Goal: Task Accomplishment & Management: Complete application form

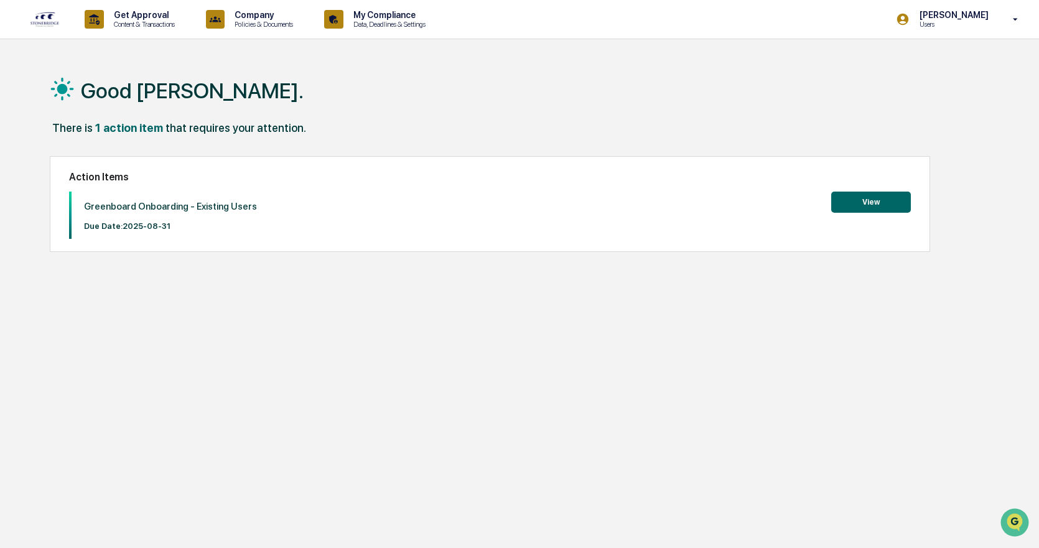
click at [875, 195] on button "View" at bounding box center [871, 202] width 80 height 21
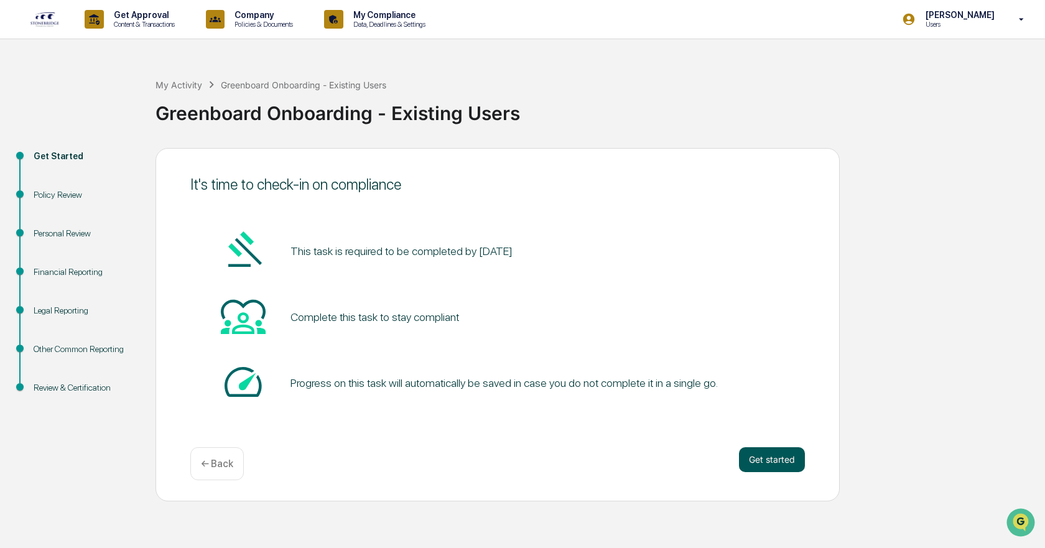
click at [767, 459] on button "Get started" at bounding box center [772, 459] width 66 height 25
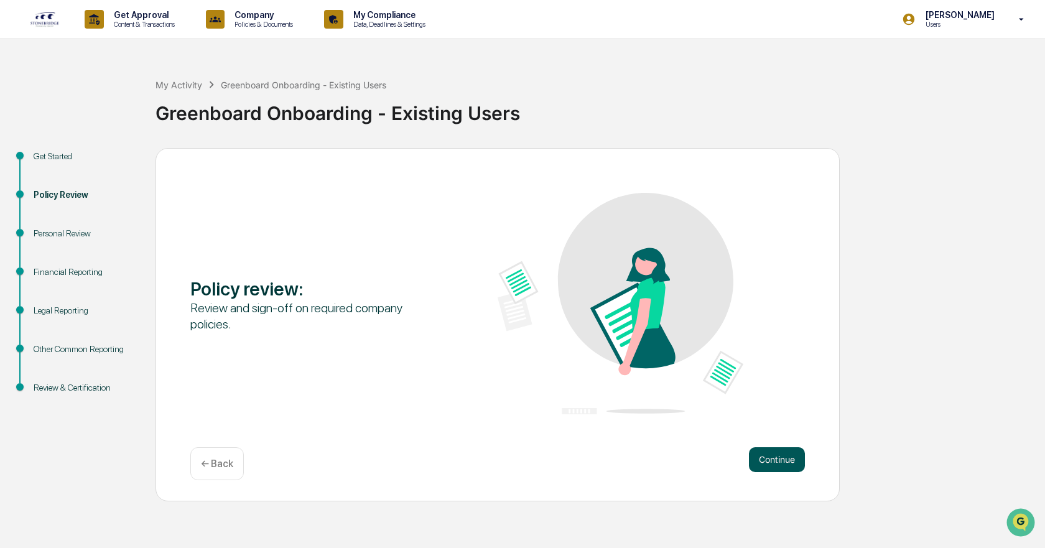
click at [761, 455] on button "Continue" at bounding box center [777, 459] width 56 height 25
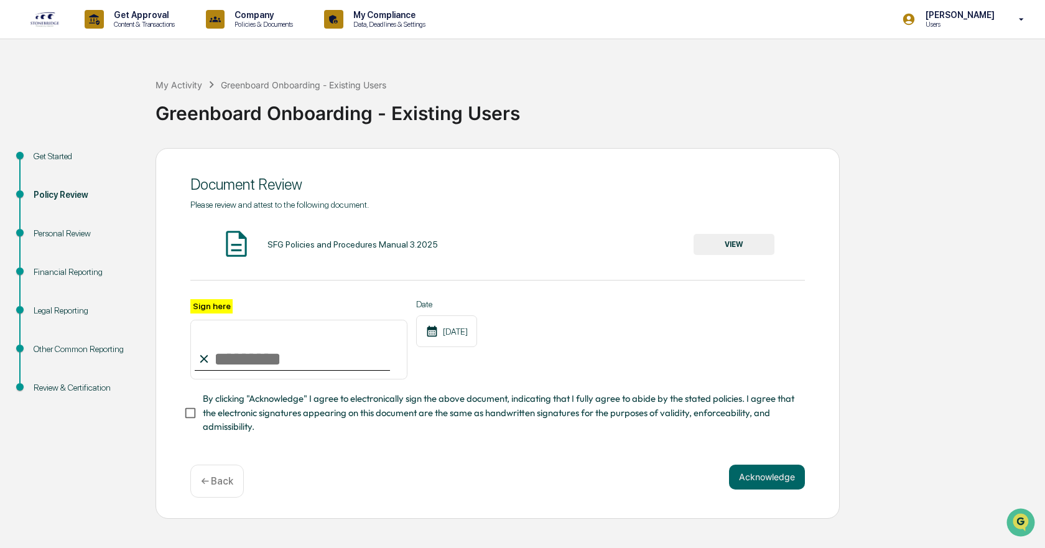
click at [246, 360] on input "Sign here" at bounding box center [298, 350] width 217 height 60
type input "**********"
click at [794, 474] on button "Acknowledge" at bounding box center [767, 477] width 76 height 25
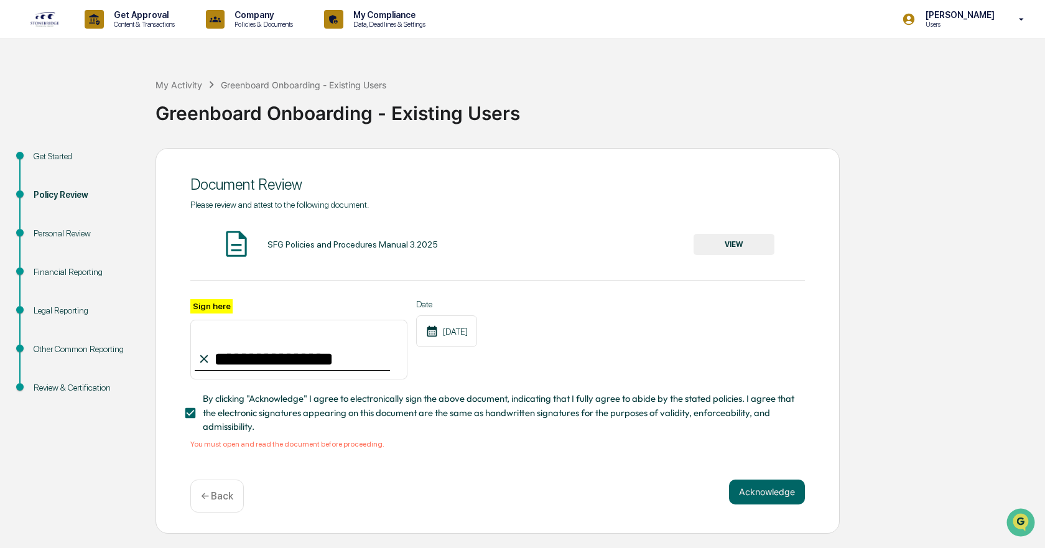
click at [712, 236] on button "VIEW" at bounding box center [734, 244] width 81 height 21
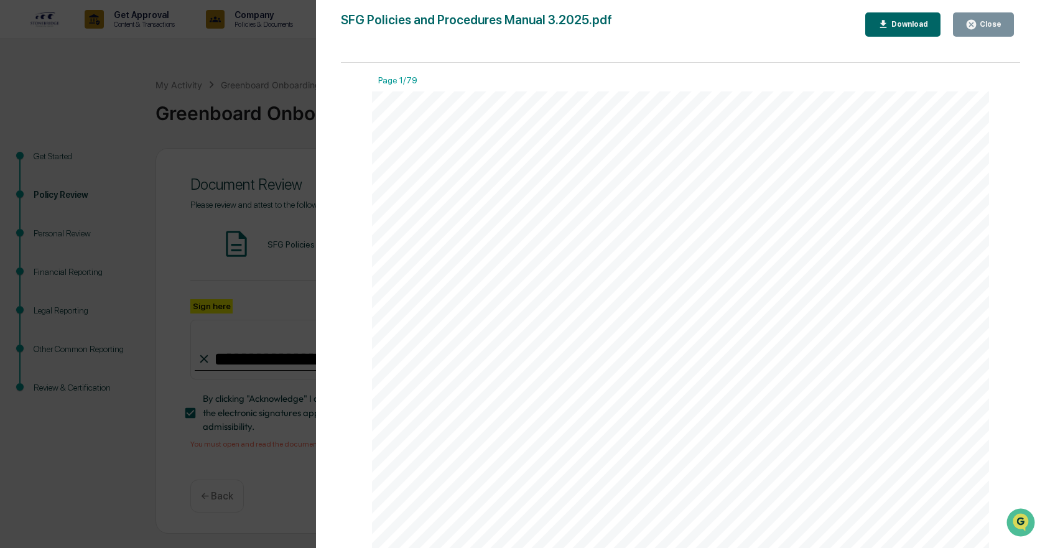
click at [977, 19] on icon "button" at bounding box center [972, 25] width 12 height 12
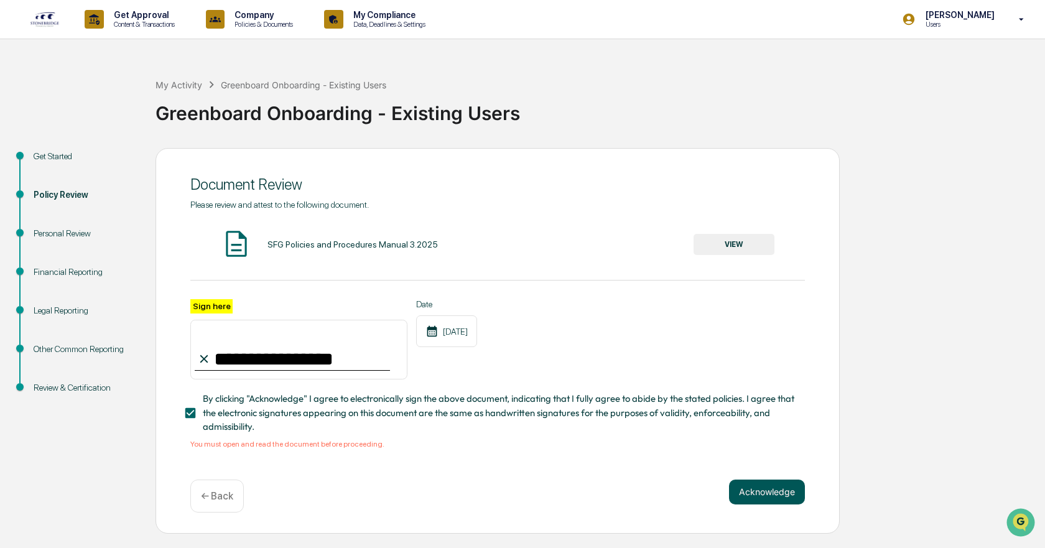
click at [771, 493] on button "Acknowledge" at bounding box center [767, 492] width 76 height 25
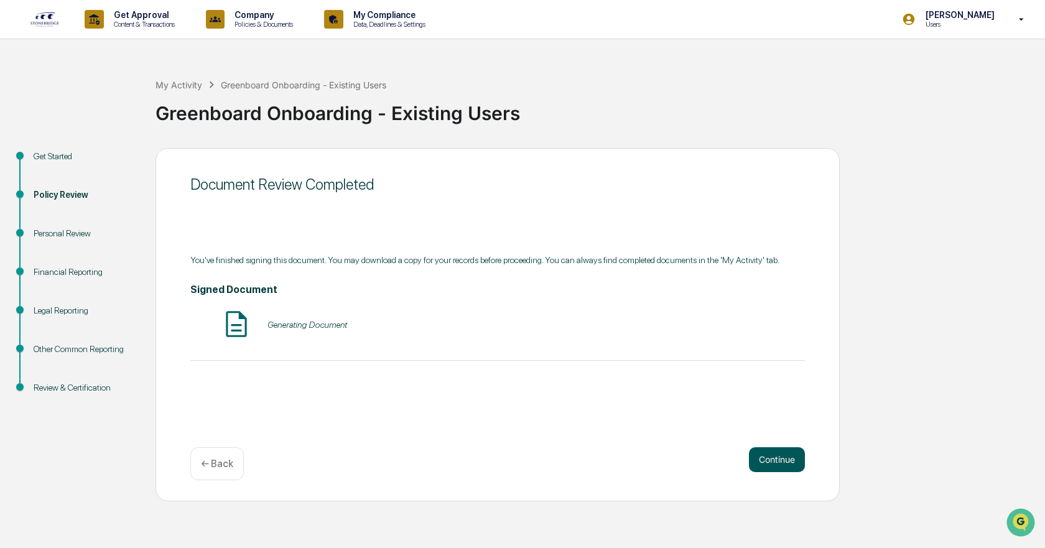
click at [780, 459] on button "Continue" at bounding box center [777, 459] width 56 height 25
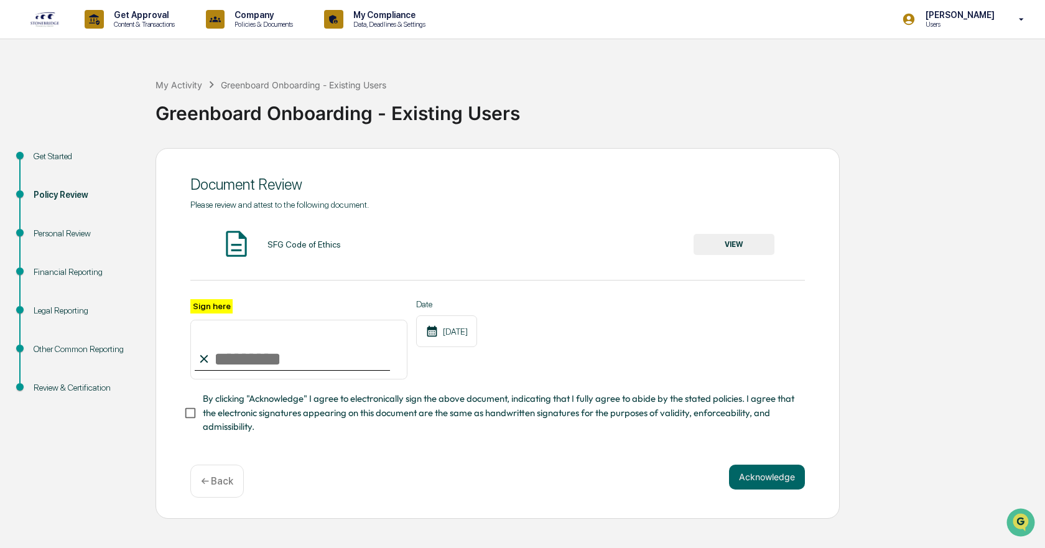
click at [722, 243] on button "VIEW" at bounding box center [734, 244] width 81 height 21
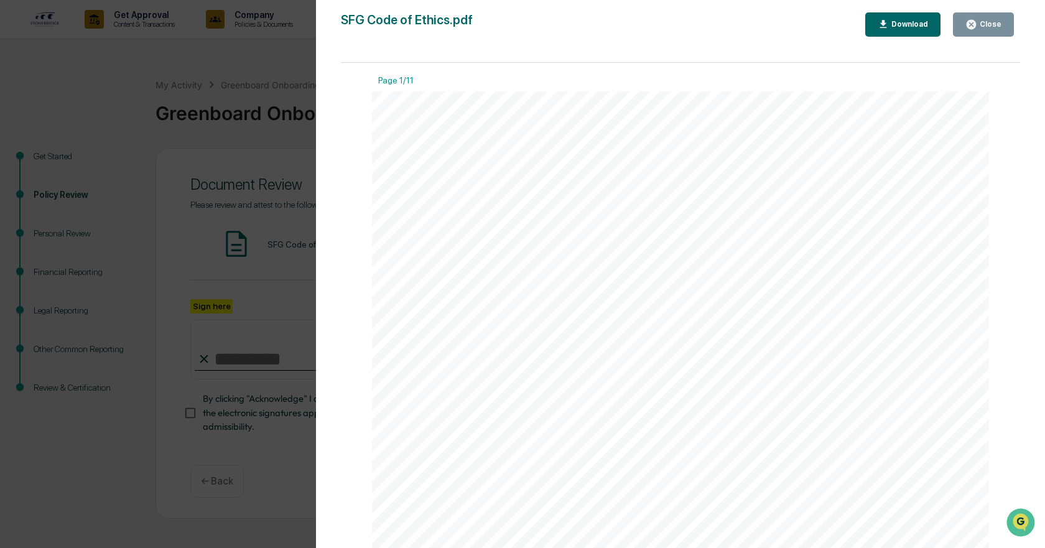
click at [973, 24] on icon "button" at bounding box center [972, 25] width 12 height 12
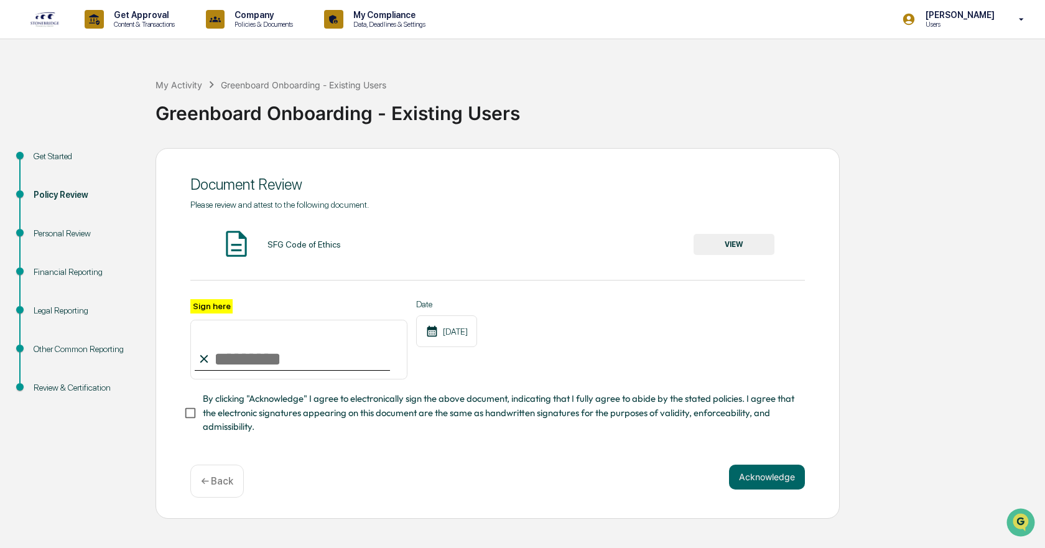
click at [233, 366] on input "Sign here" at bounding box center [298, 350] width 217 height 60
type input "**********"
click at [767, 477] on button "Acknowledge" at bounding box center [767, 477] width 76 height 25
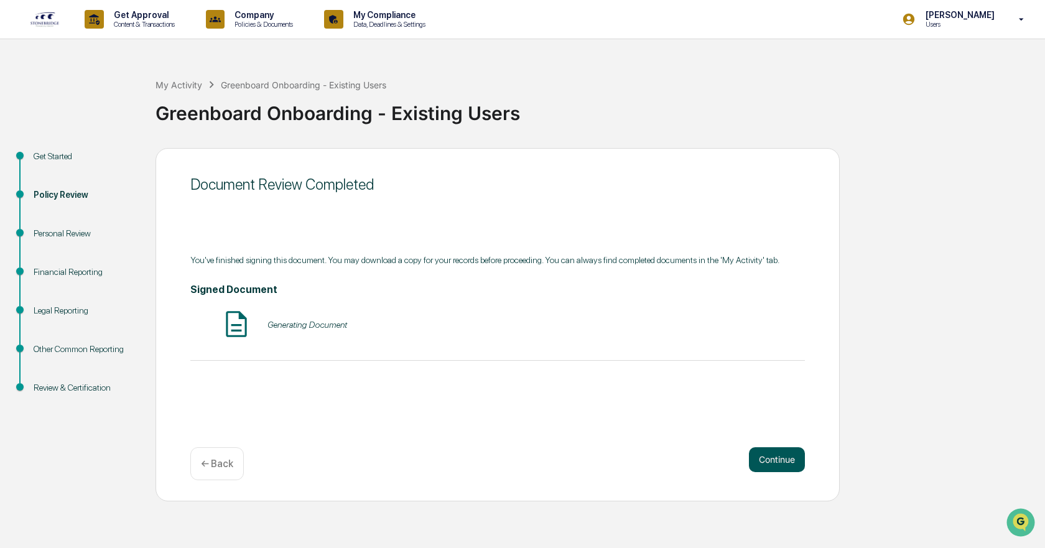
click at [783, 460] on button "Continue" at bounding box center [777, 459] width 56 height 25
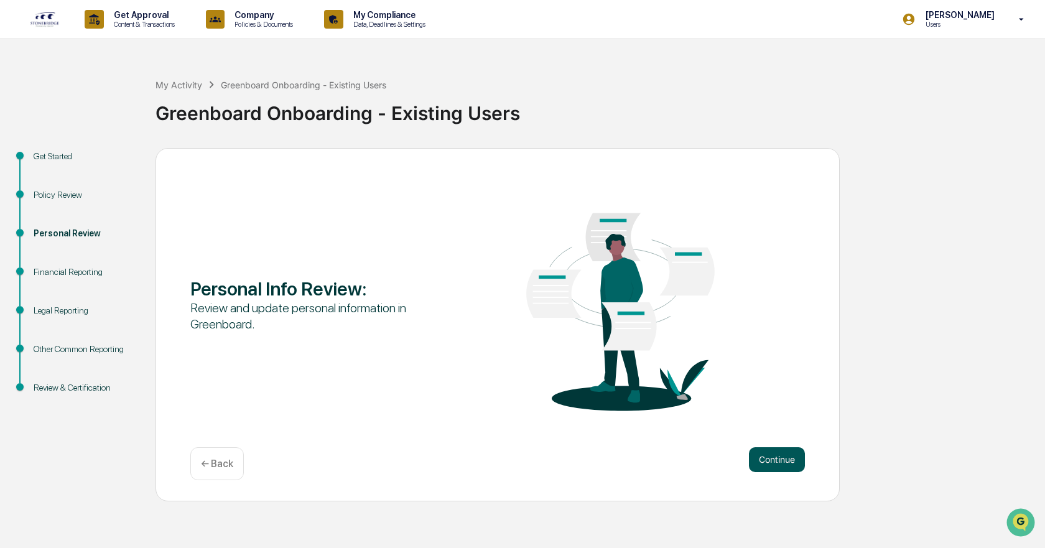
click at [780, 462] on button "Continue" at bounding box center [777, 459] width 56 height 25
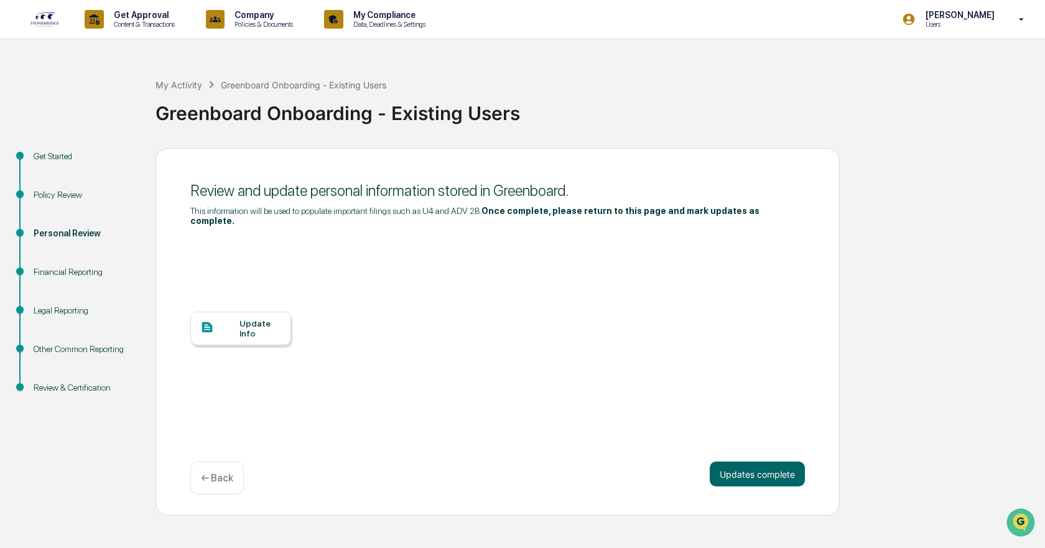
click at [257, 320] on div "Update Info" at bounding box center [261, 329] width 42 height 20
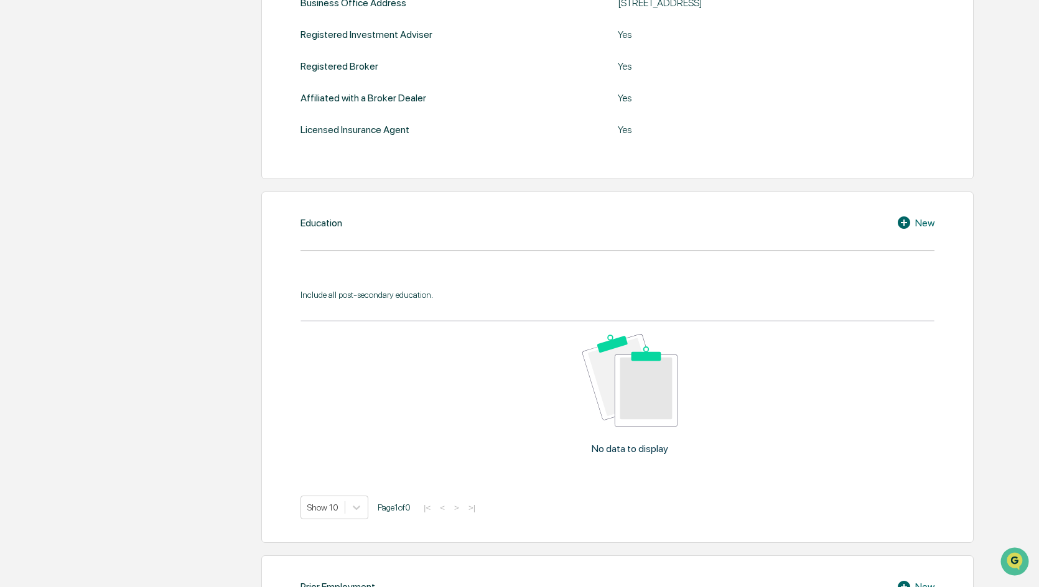
scroll to position [498, 0]
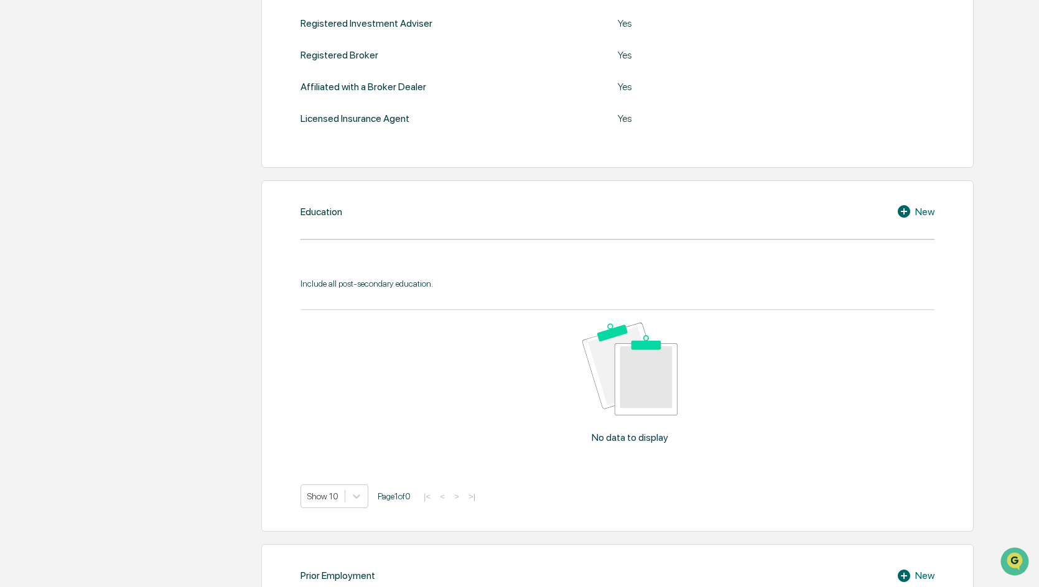
click at [421, 254] on img at bounding box center [629, 369] width 95 height 93
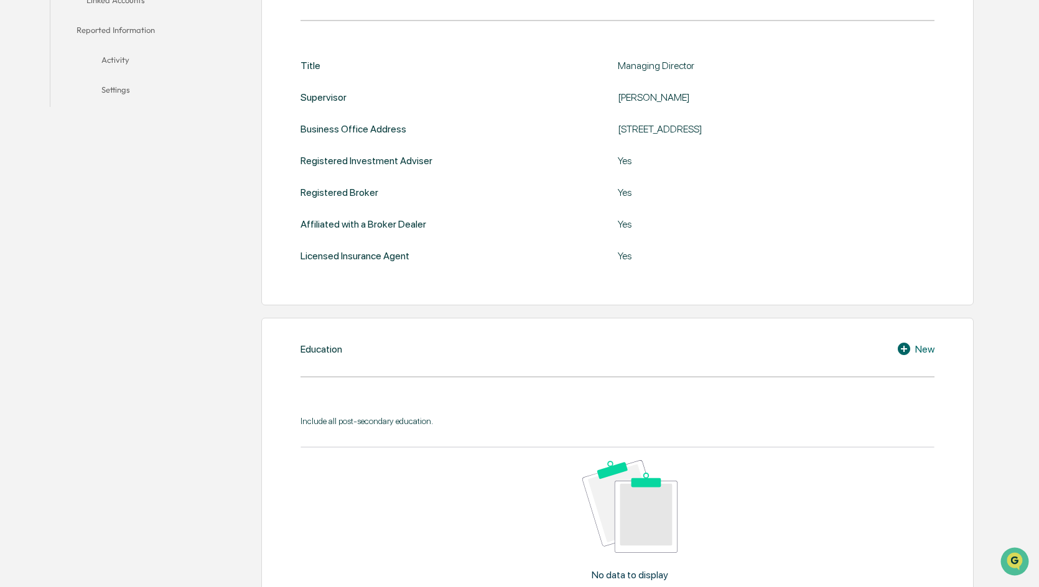
scroll to position [311, 0]
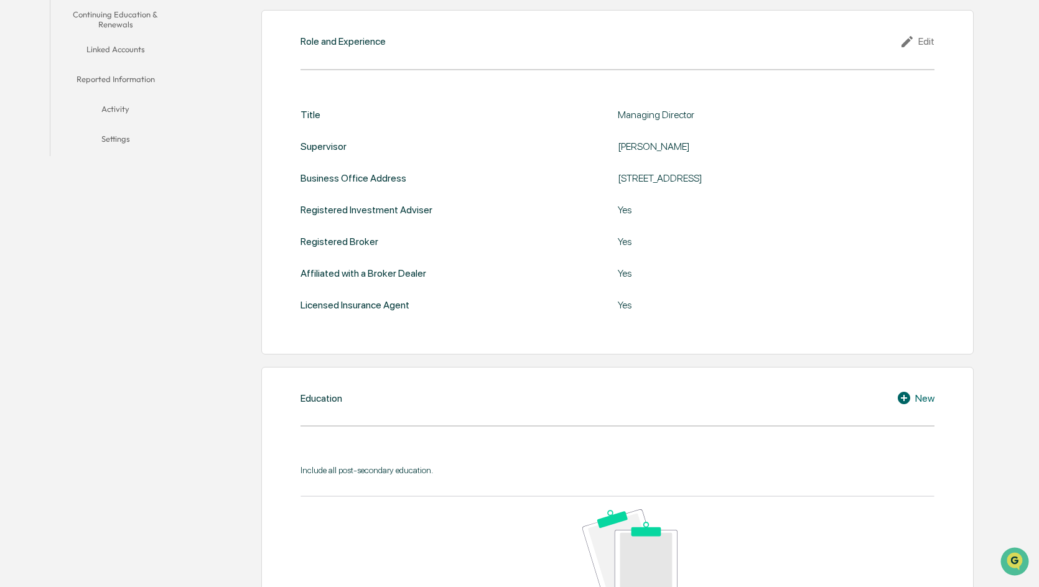
click at [421, 254] on div "Education New Include all post-secondary education. No data to display Show 10 …" at bounding box center [617, 543] width 712 height 352
click at [421, 254] on icon at bounding box center [906, 398] width 19 height 15
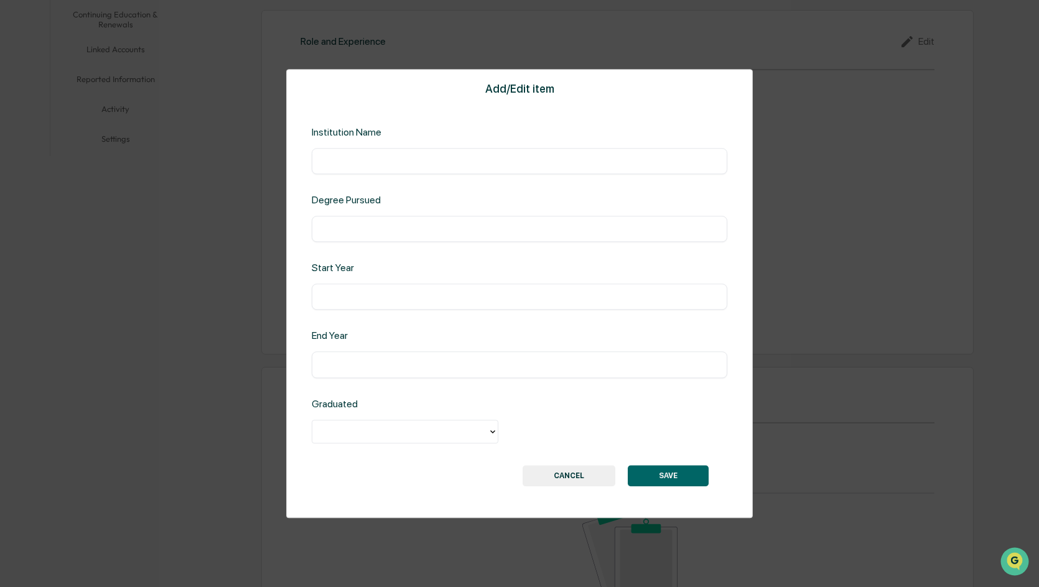
click at [368, 161] on input "text" at bounding box center [519, 161] width 397 height 12
type input "**********"
type input "*"
type input "*********"
type input "****"
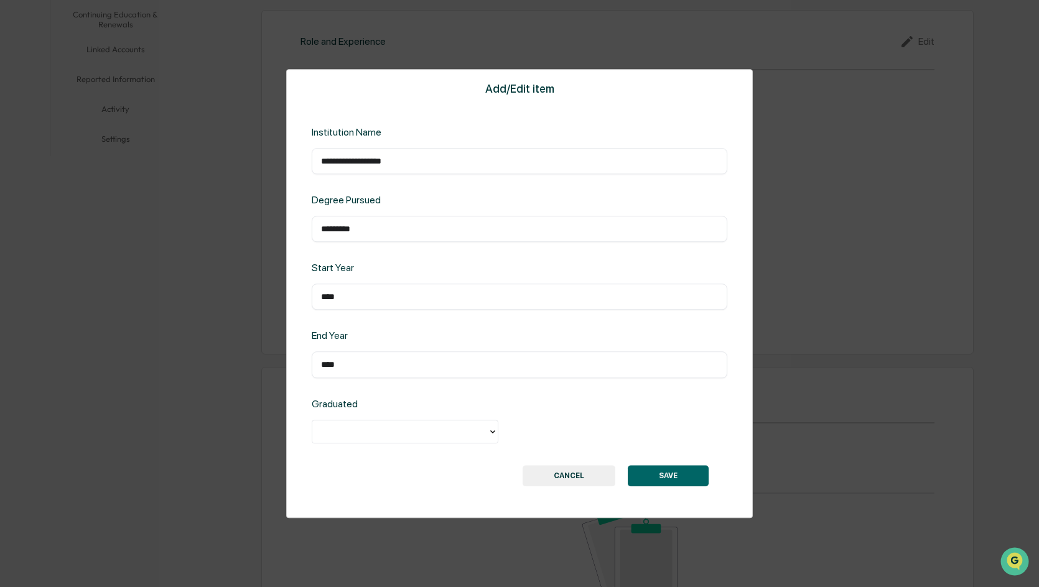
type input "****"
click at [388, 254] on div at bounding box center [399, 431] width 175 height 19
click at [368, 254] on div "Yes" at bounding box center [405, 460] width 187 height 25
click at [421, 254] on button "SAVE" at bounding box center [668, 475] width 81 height 21
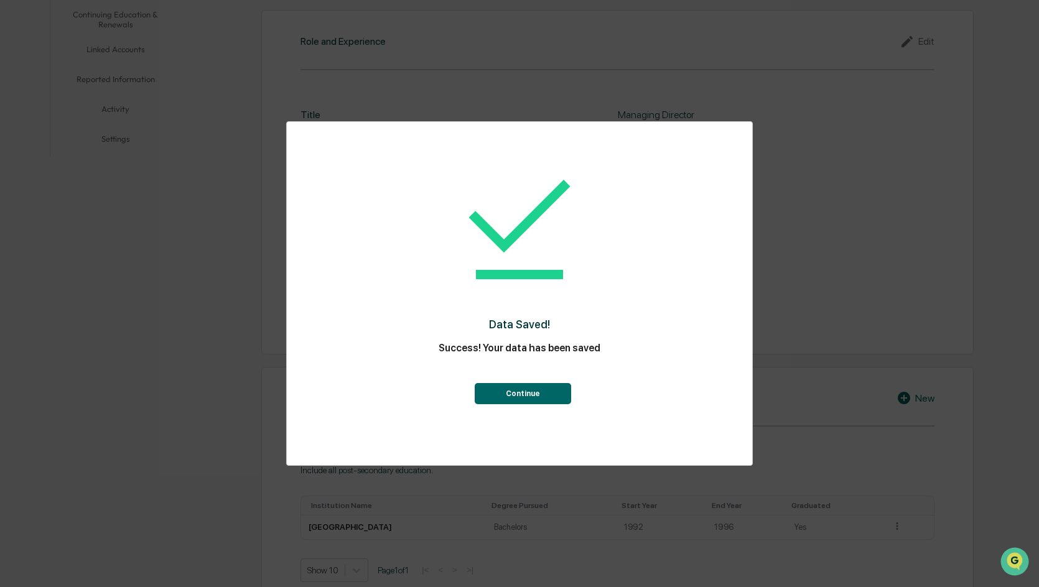
click at [421, 254] on button "Continue" at bounding box center [523, 393] width 96 height 21
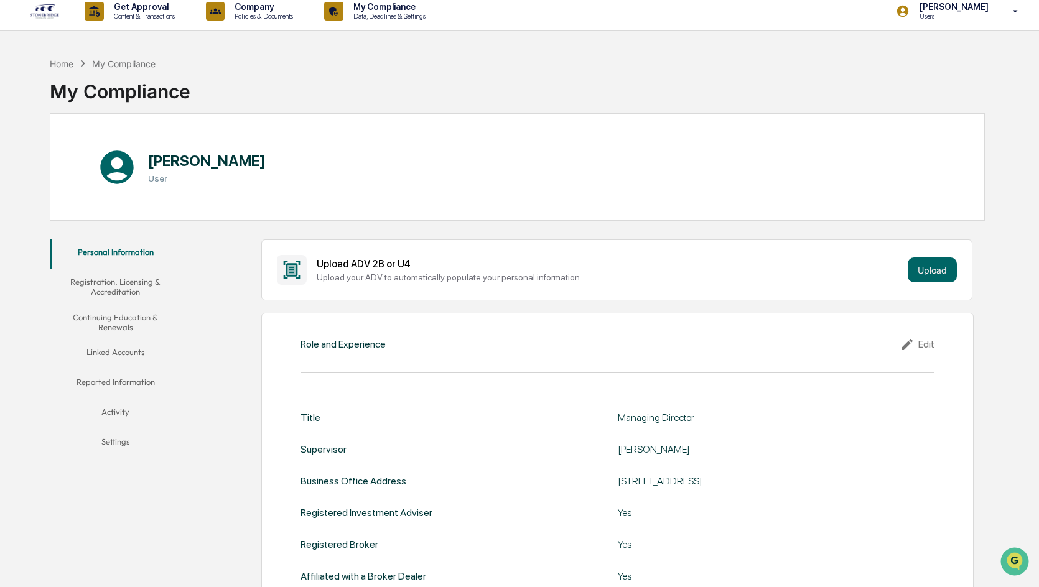
scroll to position [0, 0]
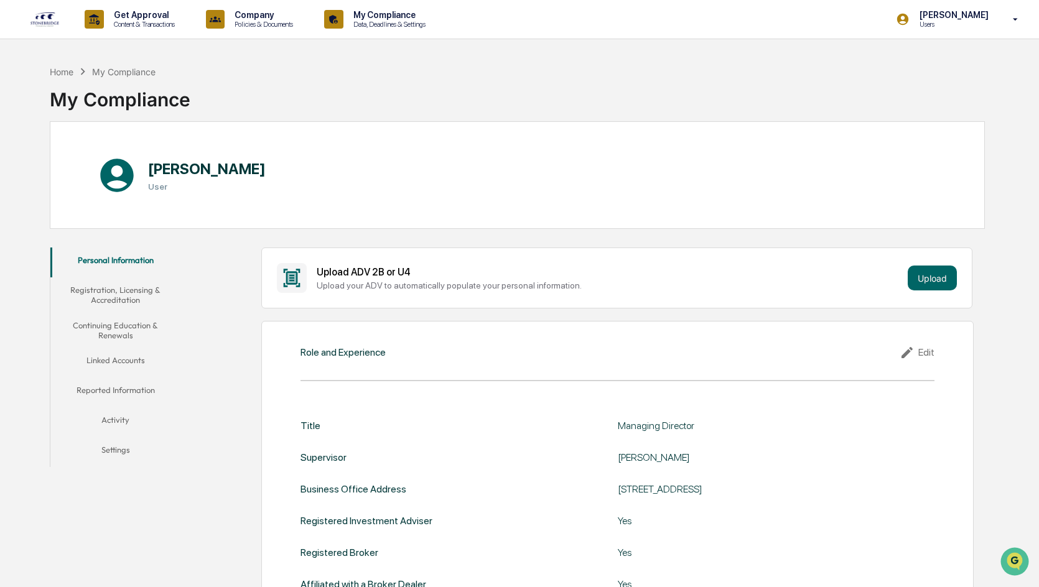
click at [135, 254] on button "Registration, Licensing & Accreditation" at bounding box center [115, 294] width 130 height 35
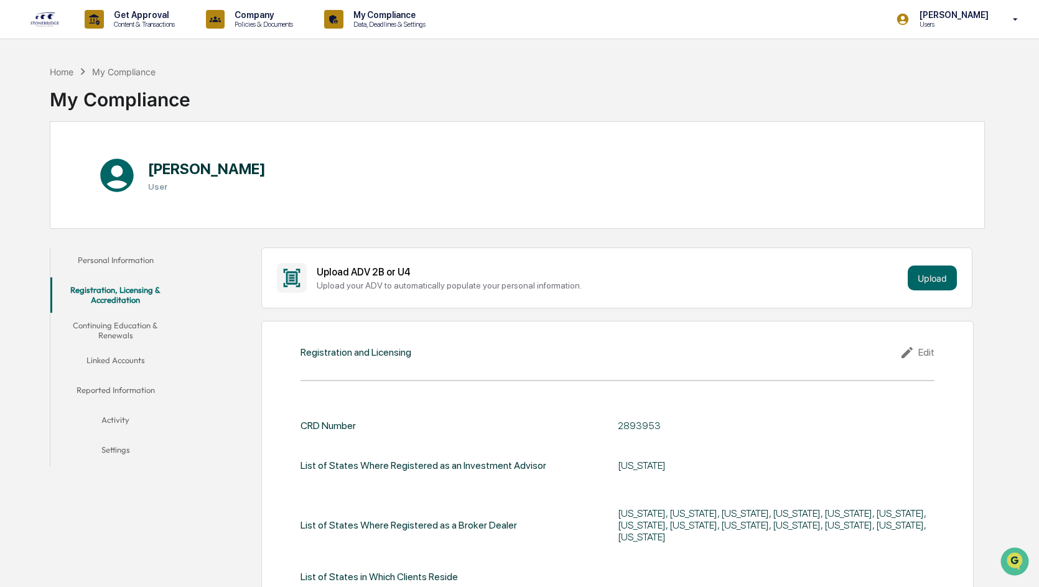
click at [124, 254] on button "Personal Information" at bounding box center [115, 263] width 130 height 30
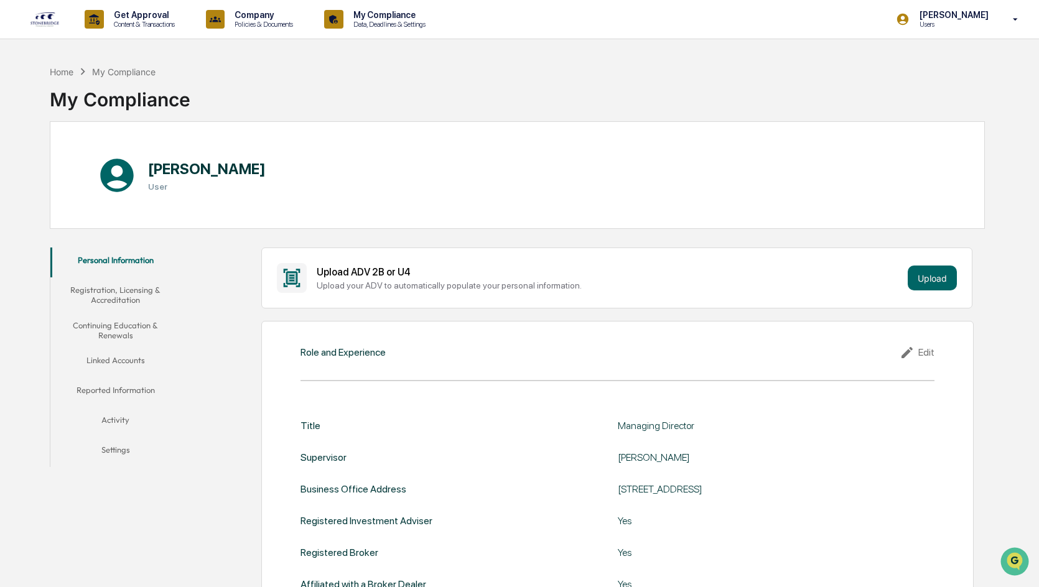
click at [112, 254] on button "Registration, Licensing & Accreditation" at bounding box center [115, 294] width 130 height 35
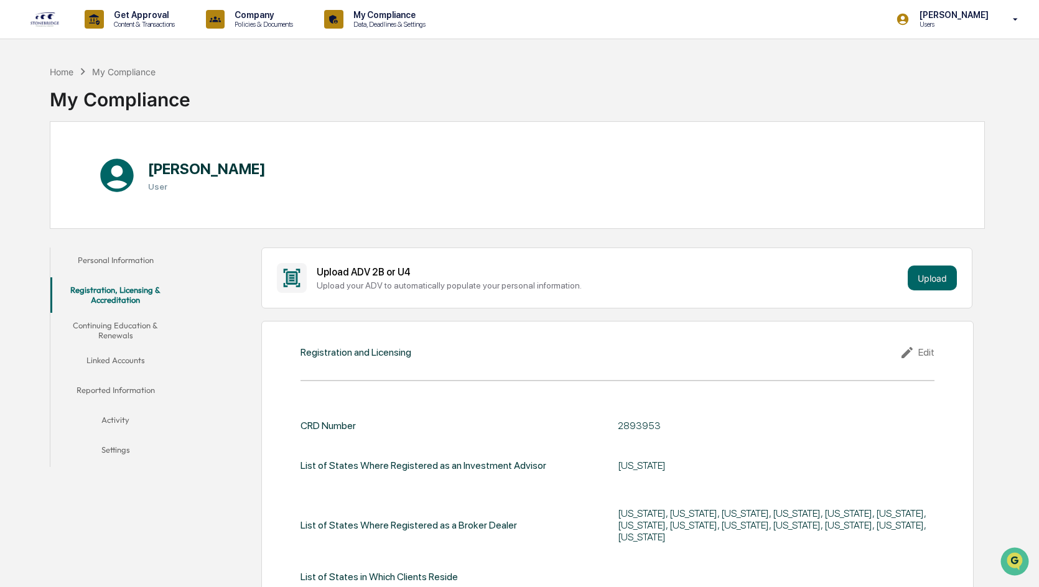
click at [119, 254] on button "Continuing Education & Renewals" at bounding box center [115, 330] width 130 height 35
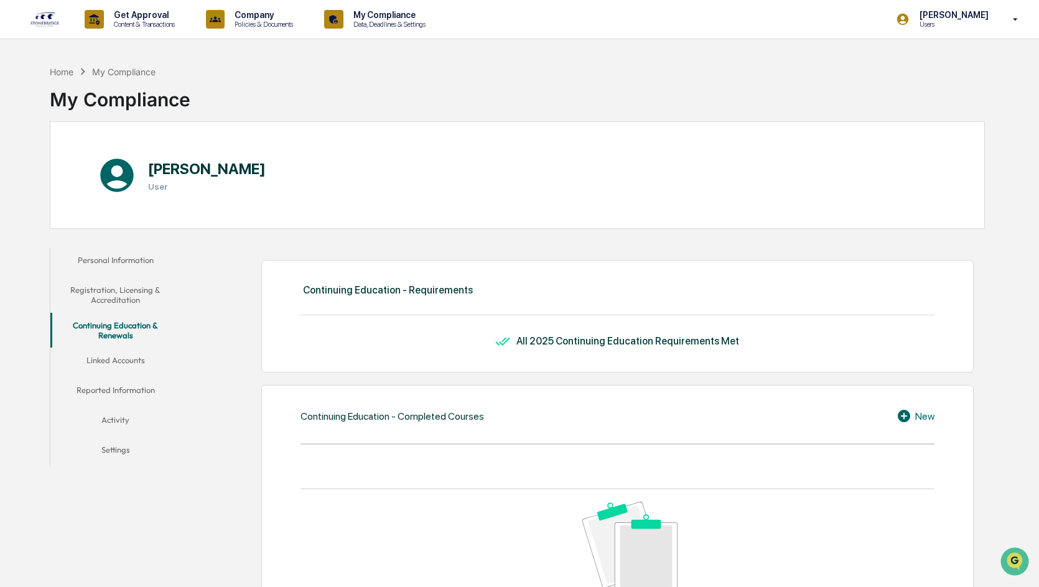
click at [128, 254] on button "Linked Accounts" at bounding box center [115, 363] width 130 height 30
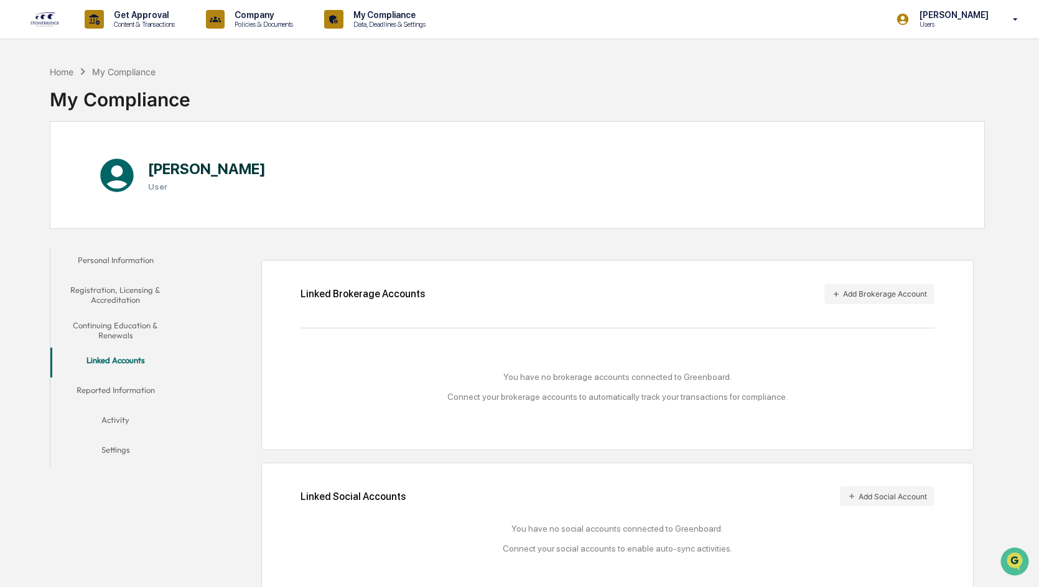
click at [119, 254] on button "Reported Information" at bounding box center [115, 393] width 130 height 30
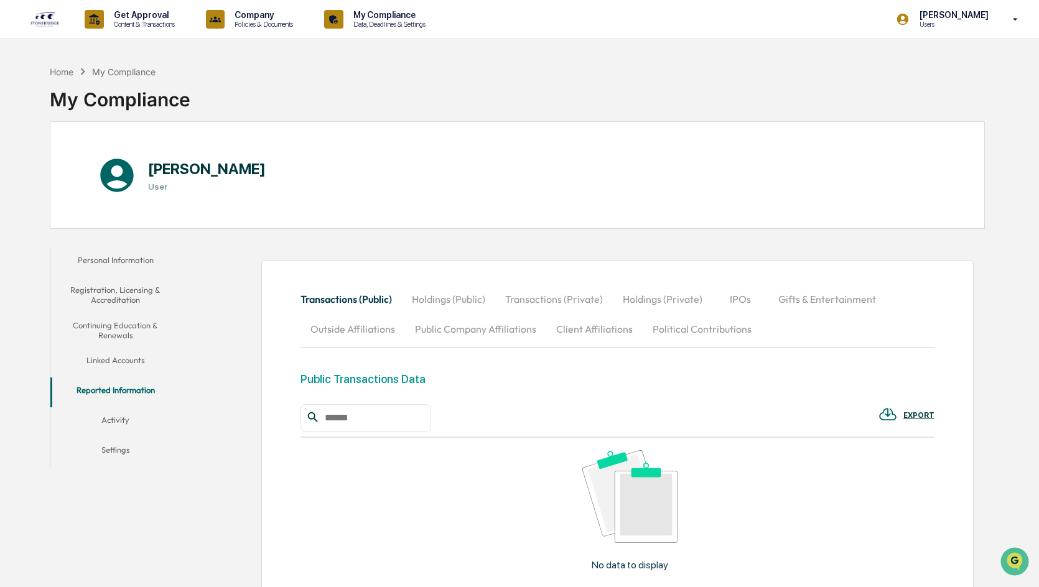
click at [118, 254] on button "Activity" at bounding box center [115, 423] width 130 height 30
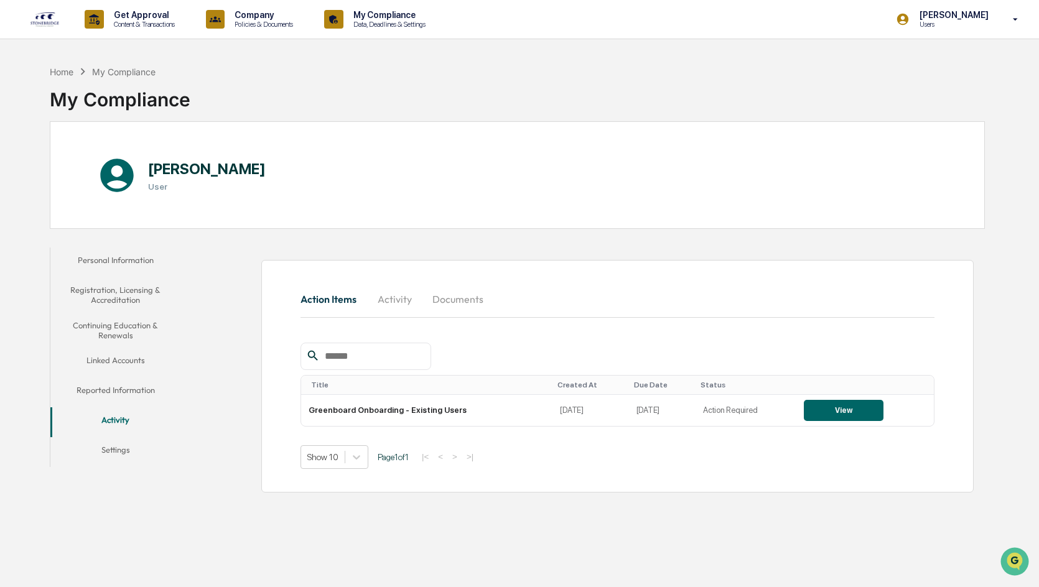
click at [114, 254] on button "Settings" at bounding box center [115, 452] width 130 height 30
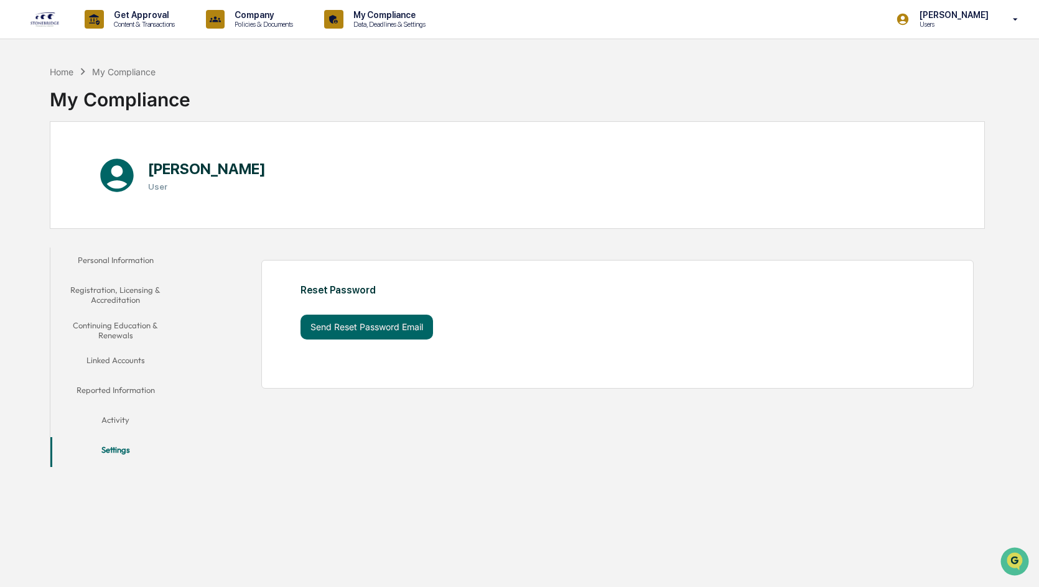
click at [101, 254] on button "Reported Information" at bounding box center [115, 393] width 130 height 30
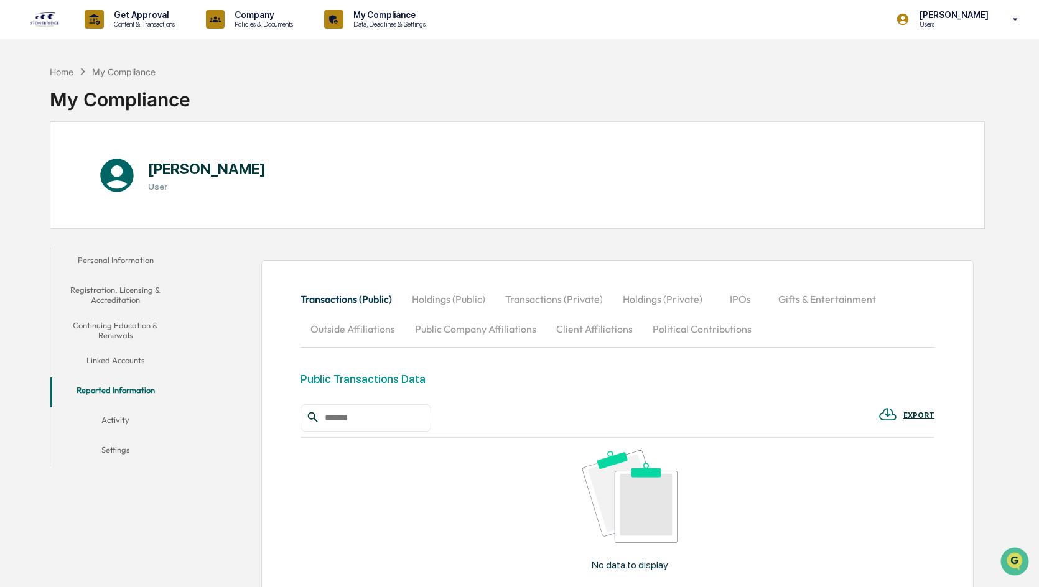
click at [114, 254] on button "Linked Accounts" at bounding box center [115, 363] width 130 height 30
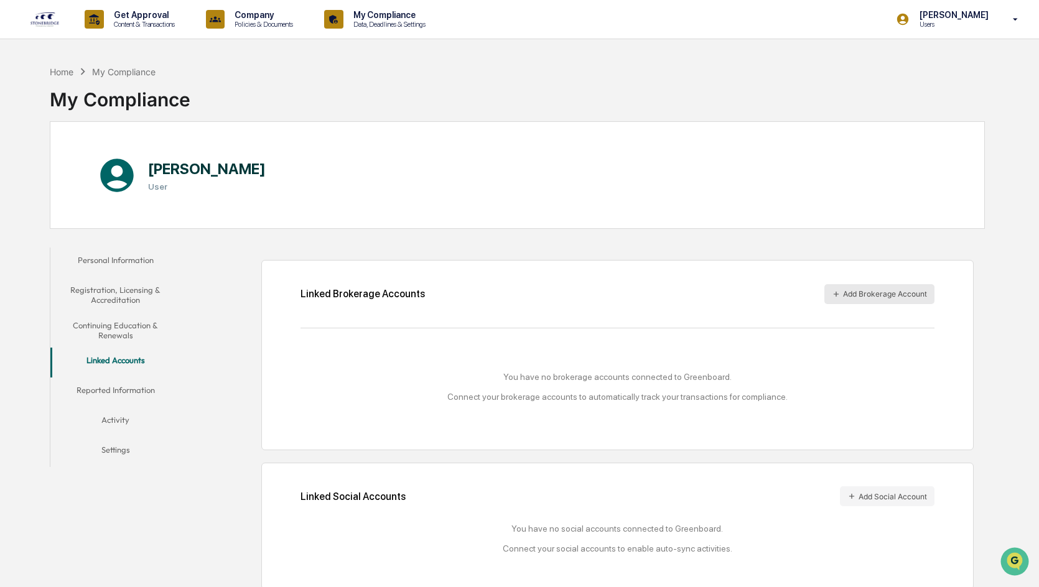
click at [421, 254] on button "Add Brokerage Account" at bounding box center [879, 294] width 110 height 20
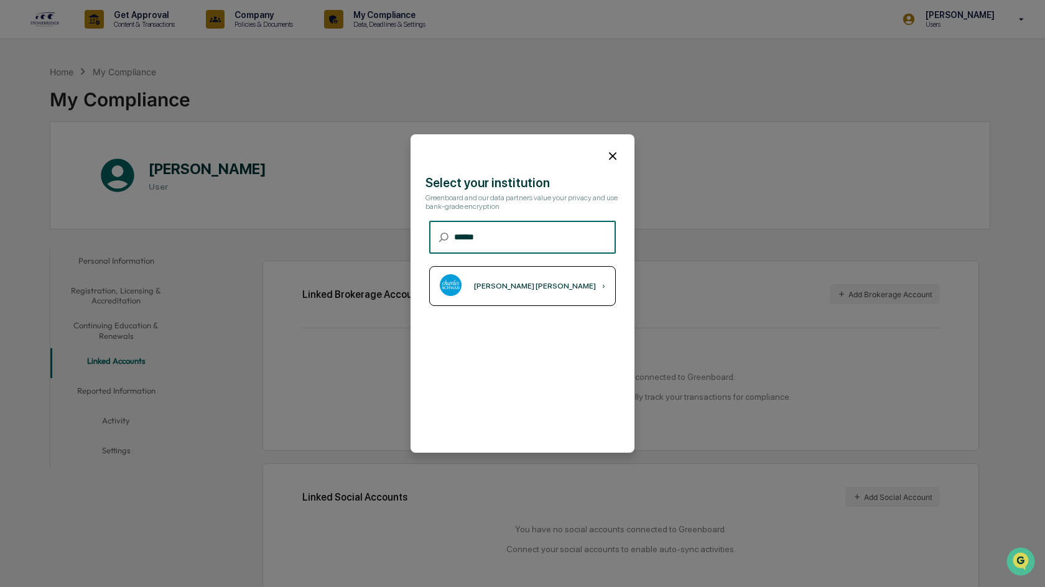
type input "******"
click at [421, 254] on div "Charles Schwab" at bounding box center [535, 286] width 122 height 9
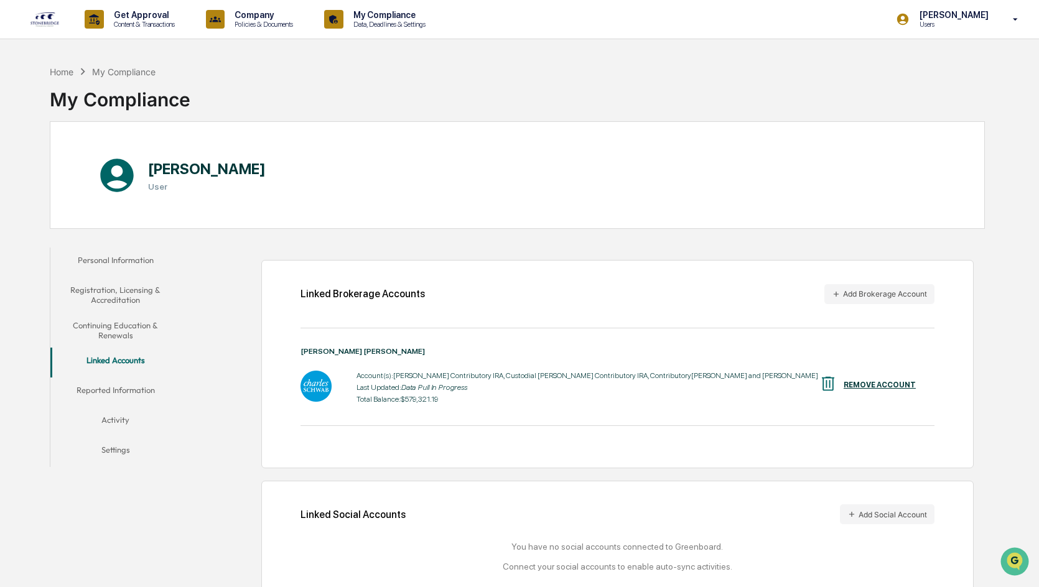
click at [111, 254] on button "Reported Information" at bounding box center [115, 393] width 130 height 30
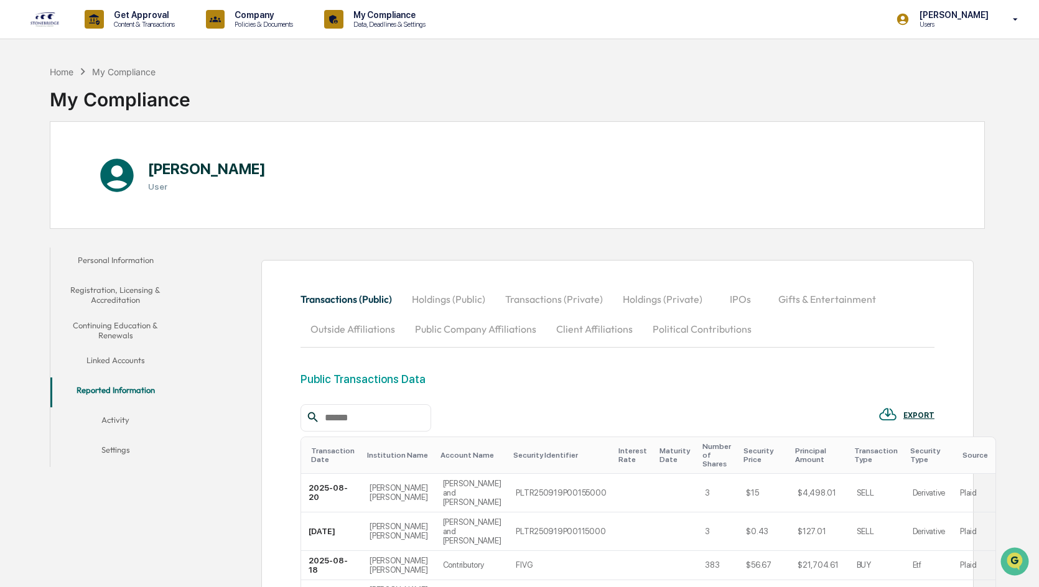
click at [114, 254] on button "Activity" at bounding box center [115, 423] width 130 height 30
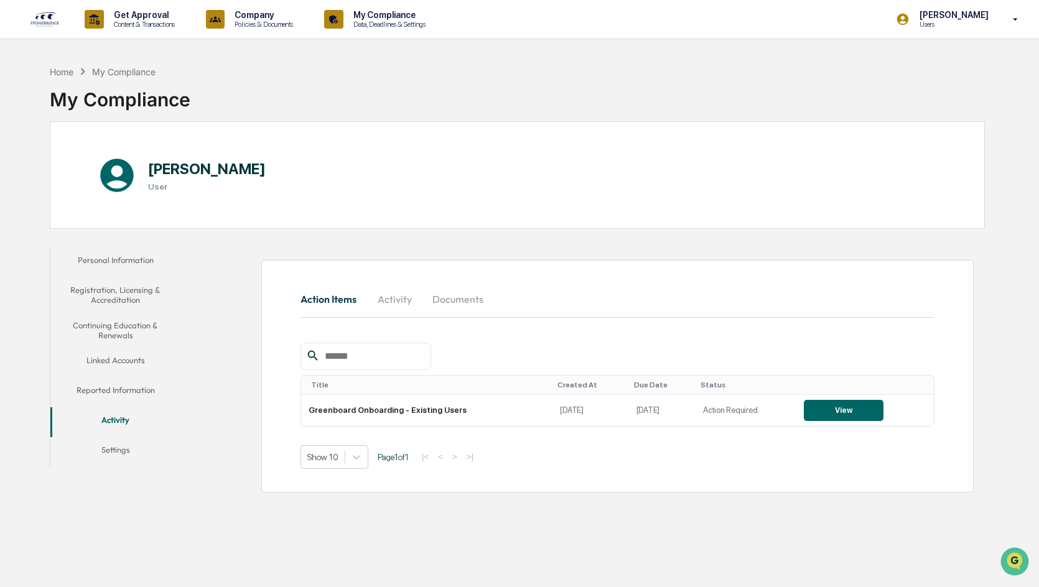
click at [114, 254] on button "Settings" at bounding box center [115, 452] width 130 height 30
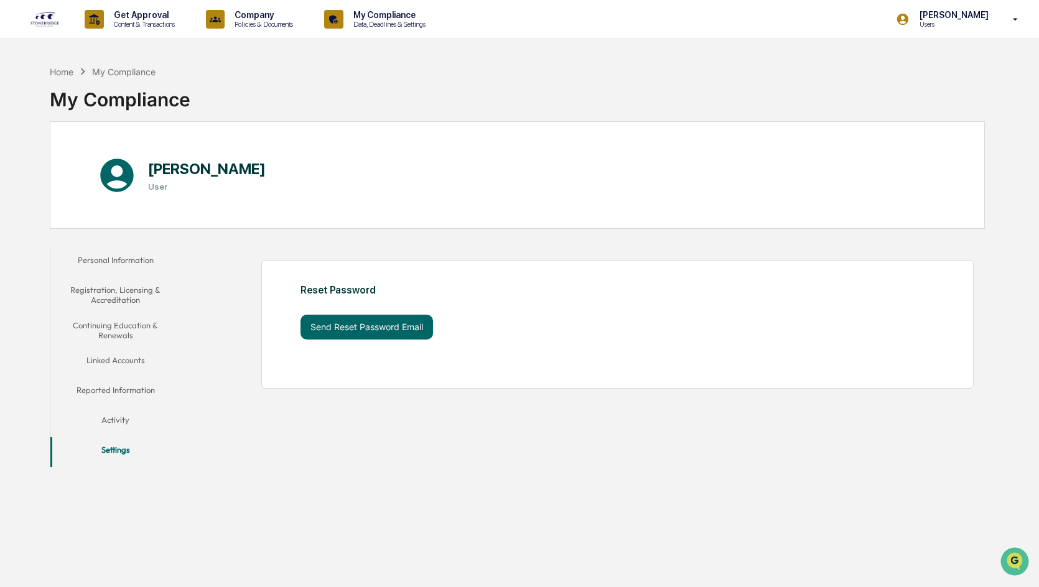
click at [112, 254] on button "Activity" at bounding box center [115, 423] width 130 height 30
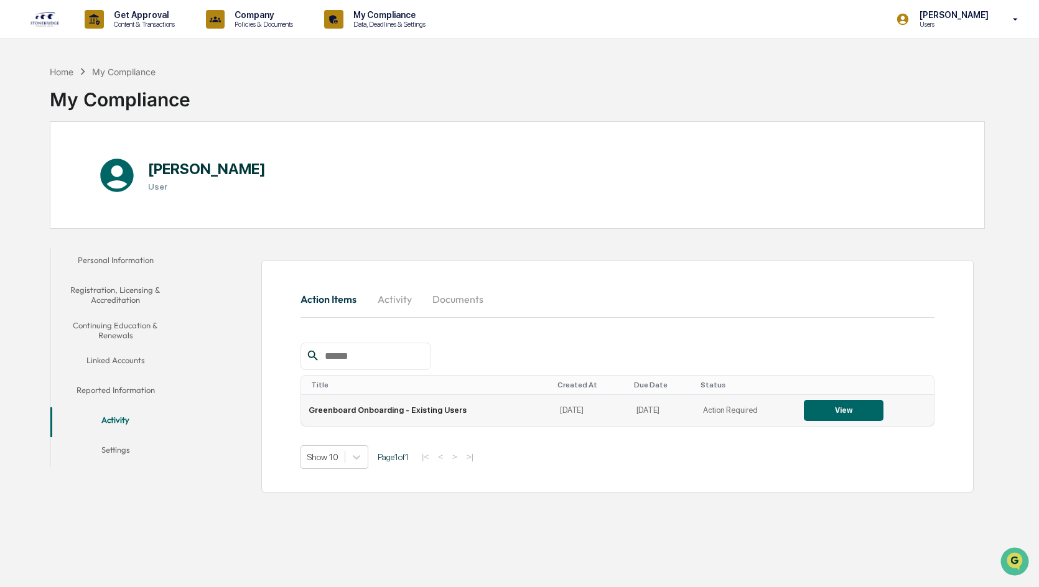
click at [421, 254] on button "View" at bounding box center [844, 410] width 80 height 21
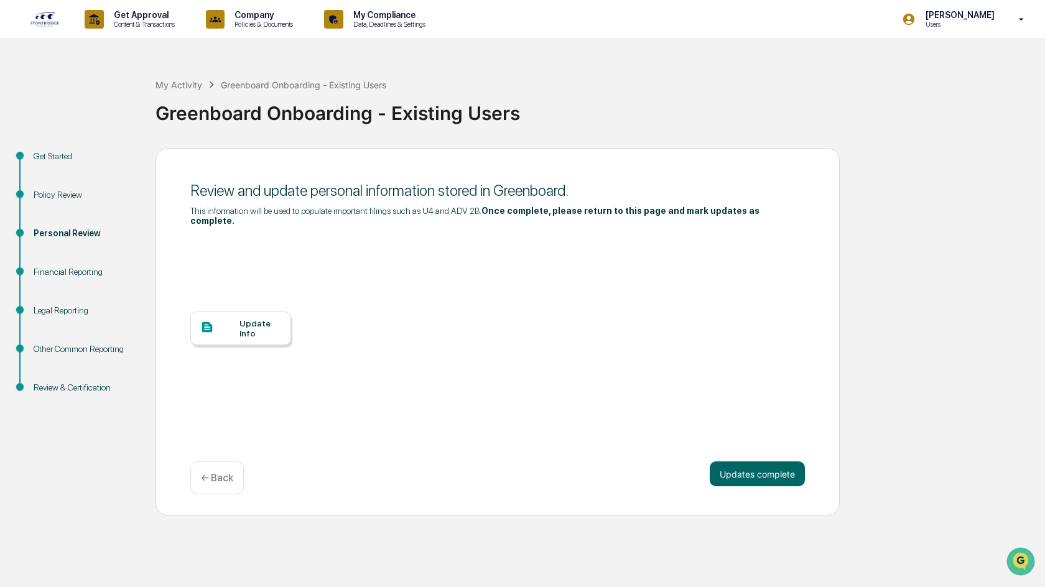
click at [64, 197] on div "Policy Review" at bounding box center [85, 195] width 102 height 13
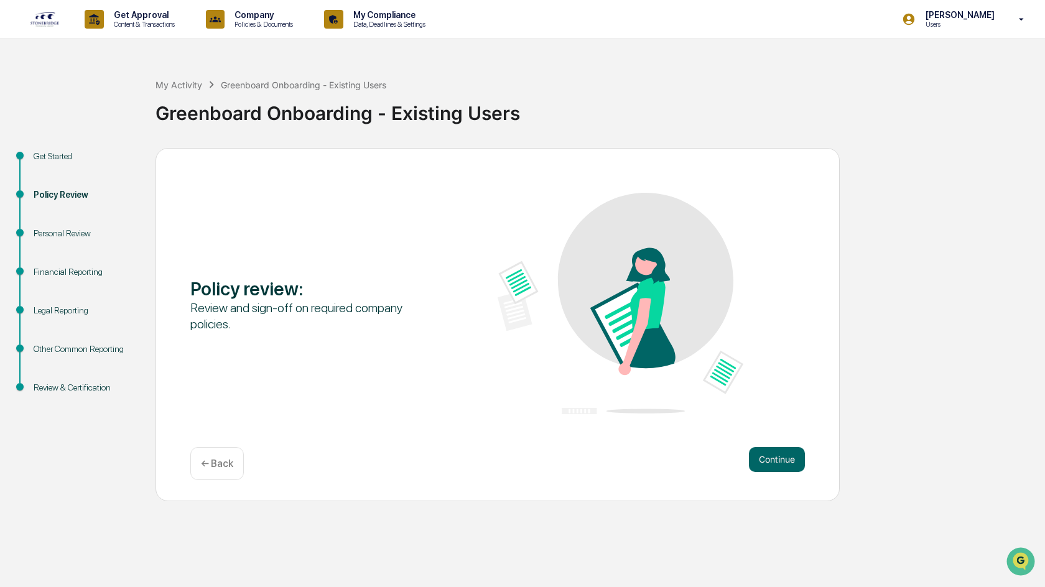
click at [55, 254] on div "Financial Reporting" at bounding box center [85, 272] width 102 height 13
click at [59, 190] on div "Policy Review" at bounding box center [85, 195] width 102 height 13
click at [421, 254] on button "Continue" at bounding box center [777, 459] width 56 height 25
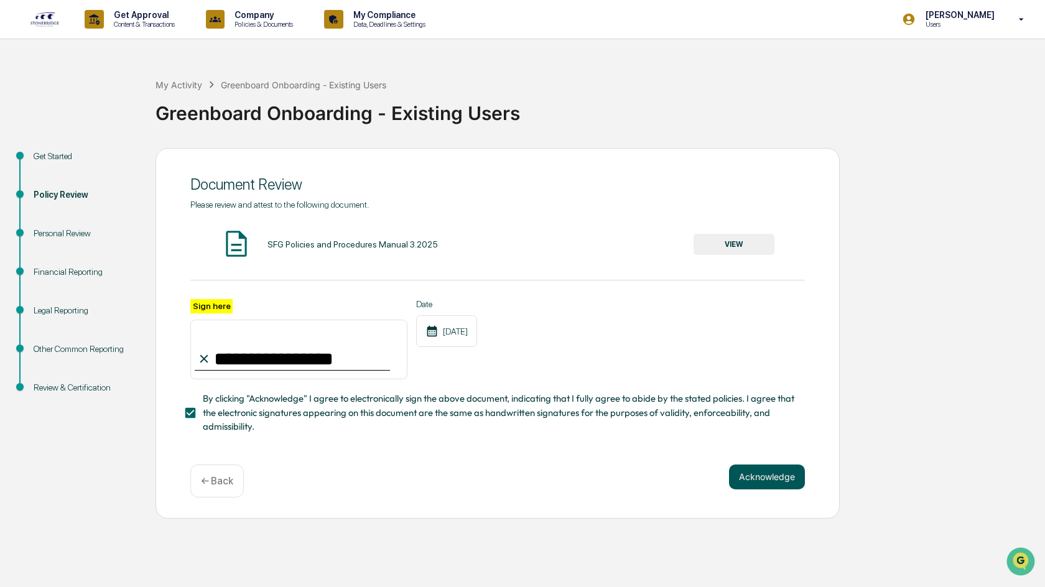
click at [421, 254] on button "Acknowledge" at bounding box center [767, 477] width 76 height 25
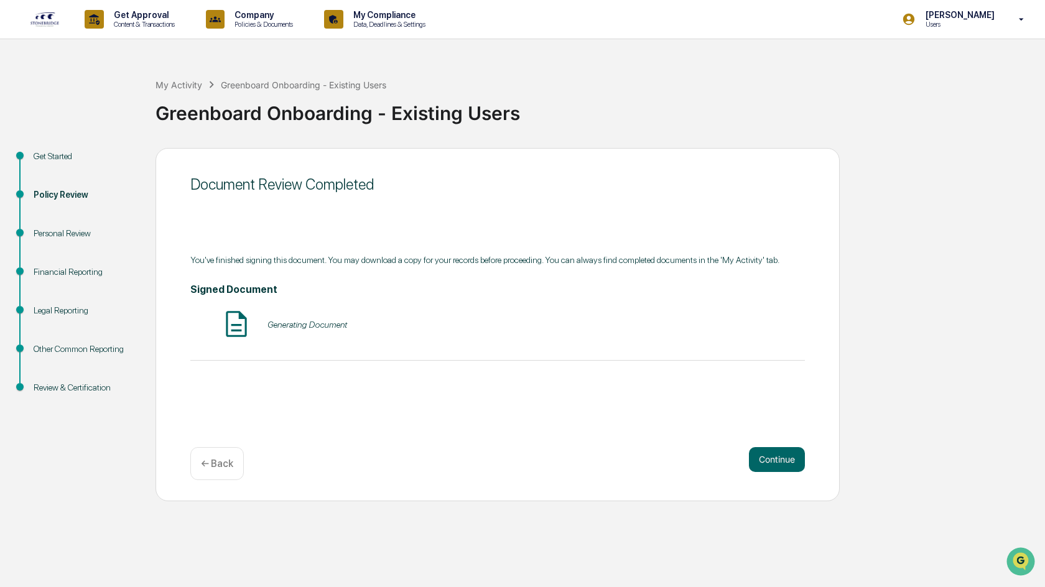
click at [62, 156] on div "Get Started" at bounding box center [85, 156] width 102 height 13
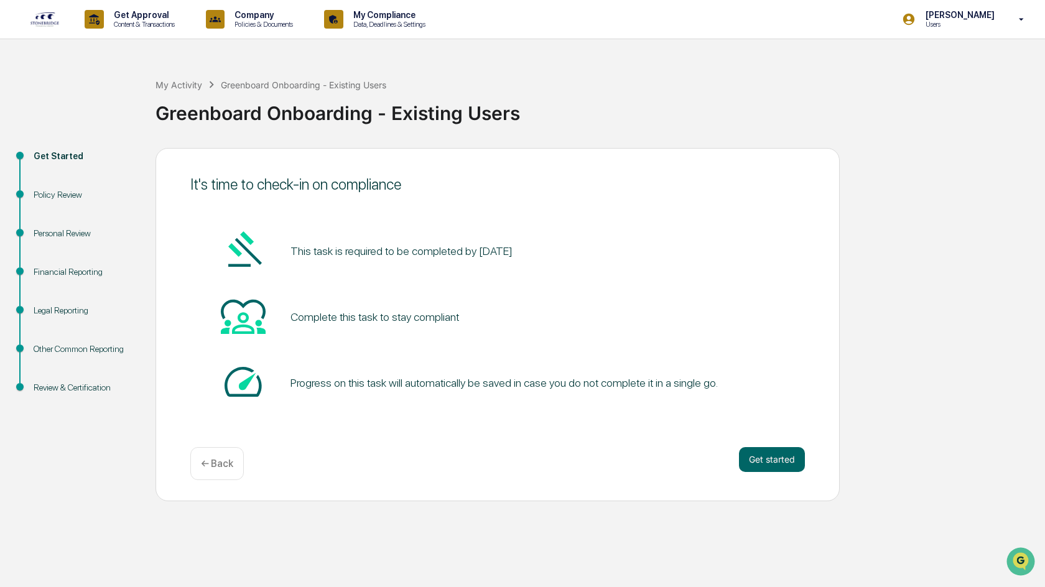
click at [84, 237] on div "Personal Review" at bounding box center [85, 233] width 102 height 13
click at [75, 254] on div "Other Common Reporting" at bounding box center [85, 349] width 102 height 13
click at [421, 254] on button "Get started" at bounding box center [772, 459] width 66 height 25
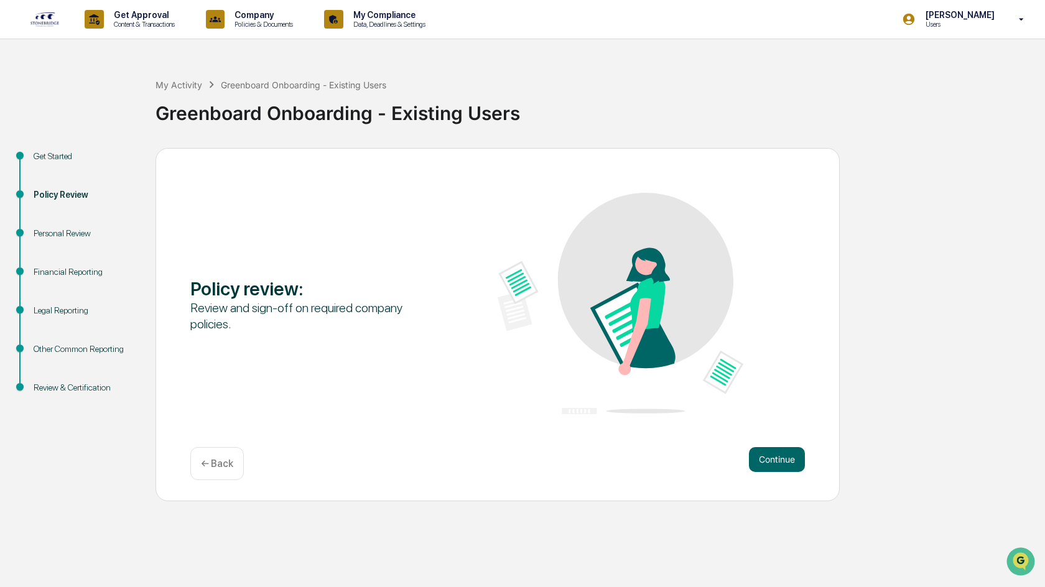
click at [421, 254] on div "Policy review : Review and sign-off on required company policies. Continue ← Ba…" at bounding box center [498, 324] width 684 height 353
click at [57, 227] on div "Personal Review" at bounding box center [85, 233] width 102 height 13
click at [57, 228] on div "Personal Review" at bounding box center [85, 233] width 102 height 13
click at [421, 254] on button "Continue" at bounding box center [777, 459] width 56 height 25
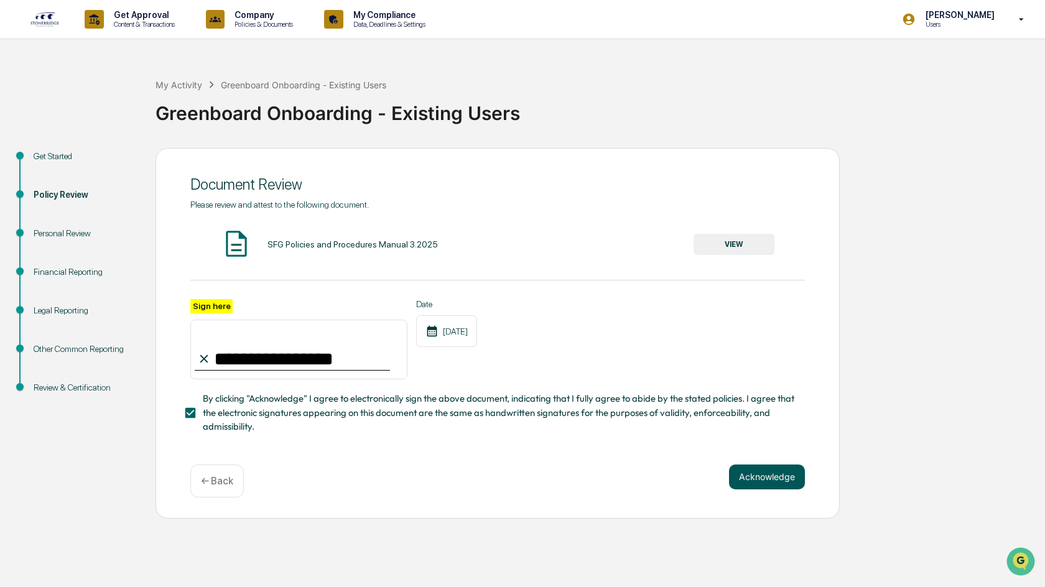
click at [421, 254] on button "Acknowledge" at bounding box center [767, 477] width 76 height 25
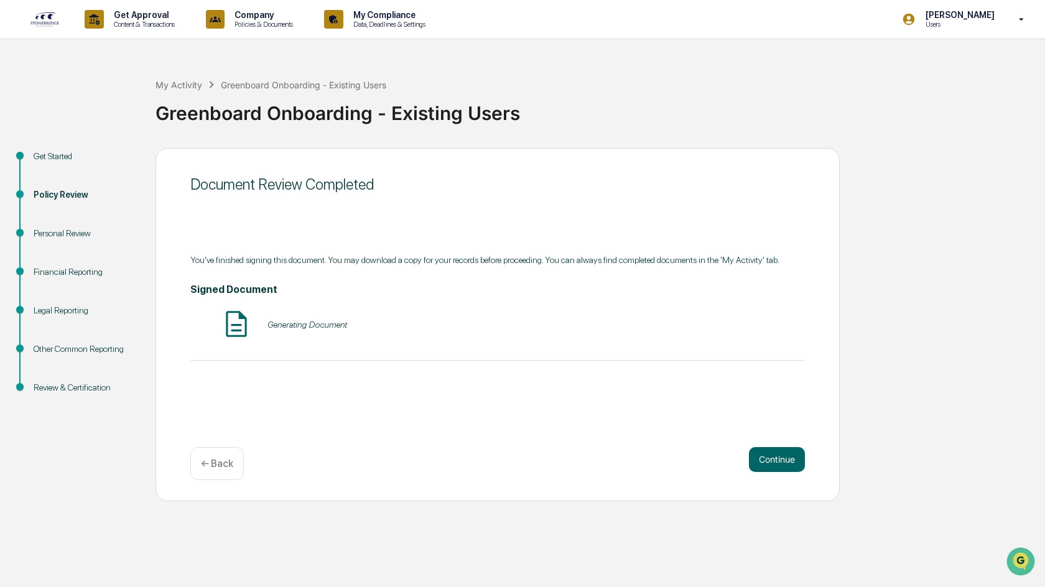
click at [421, 254] on div "Continue ← Back" at bounding box center [497, 463] width 615 height 33
click at [421, 254] on button "Continue" at bounding box center [777, 459] width 56 height 25
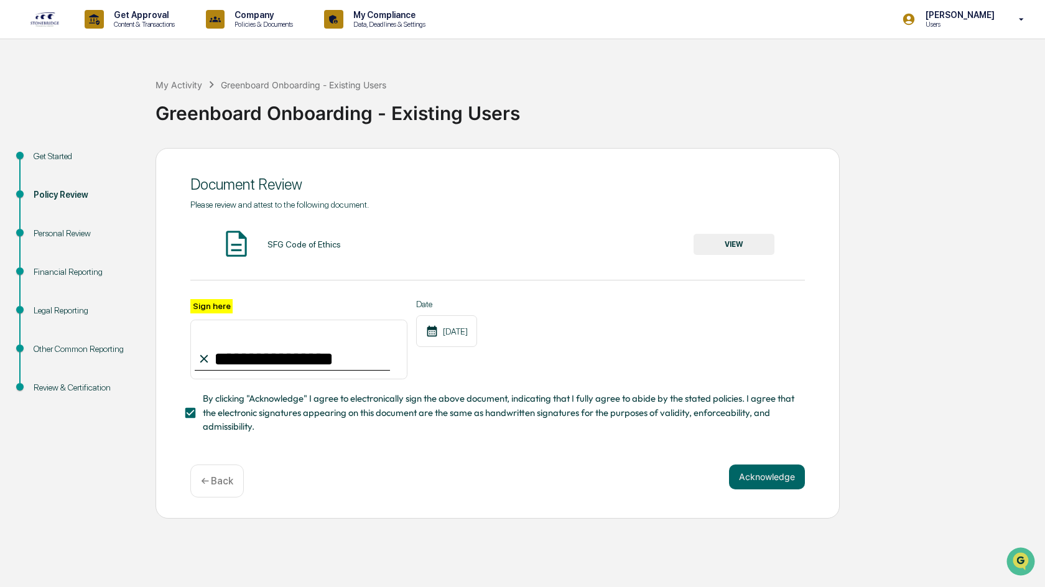
click at [421, 254] on div "**********" at bounding box center [498, 333] width 684 height 371
click at [421, 254] on button "Acknowledge" at bounding box center [767, 477] width 76 height 25
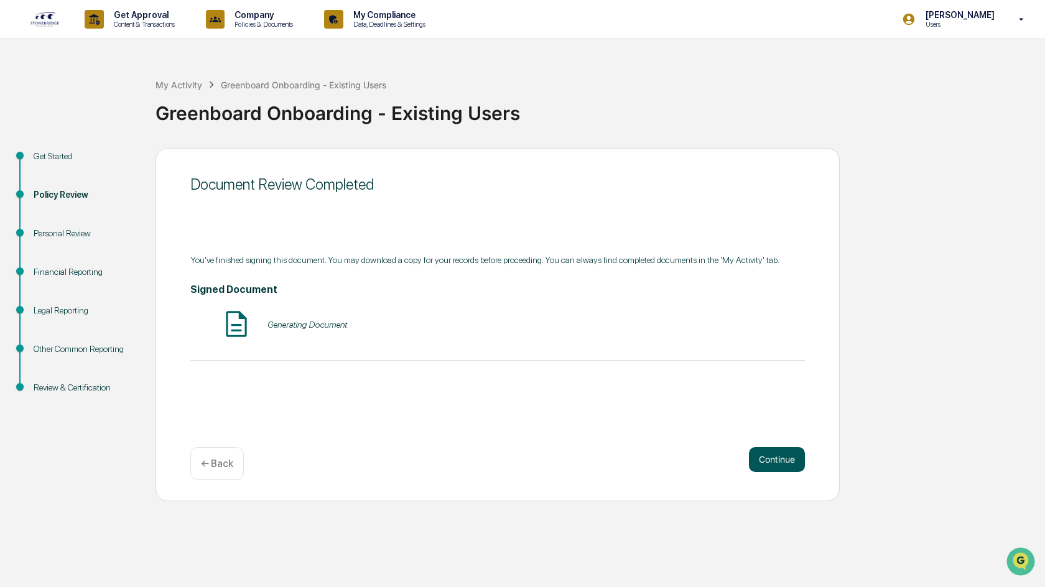
click at [421, 254] on button "Continue" at bounding box center [777, 459] width 56 height 25
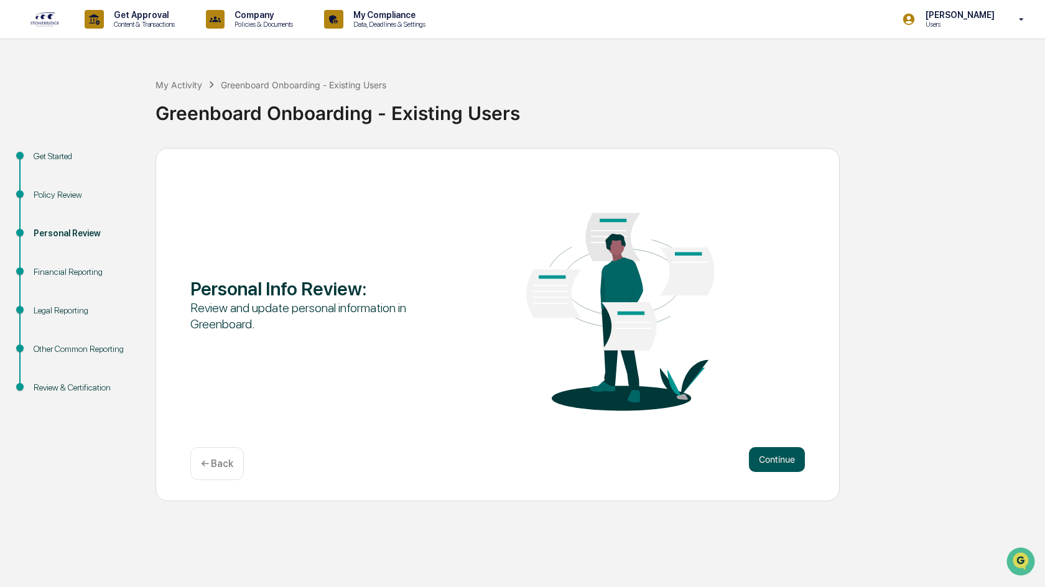
click at [421, 254] on button "Continue" at bounding box center [777, 459] width 56 height 25
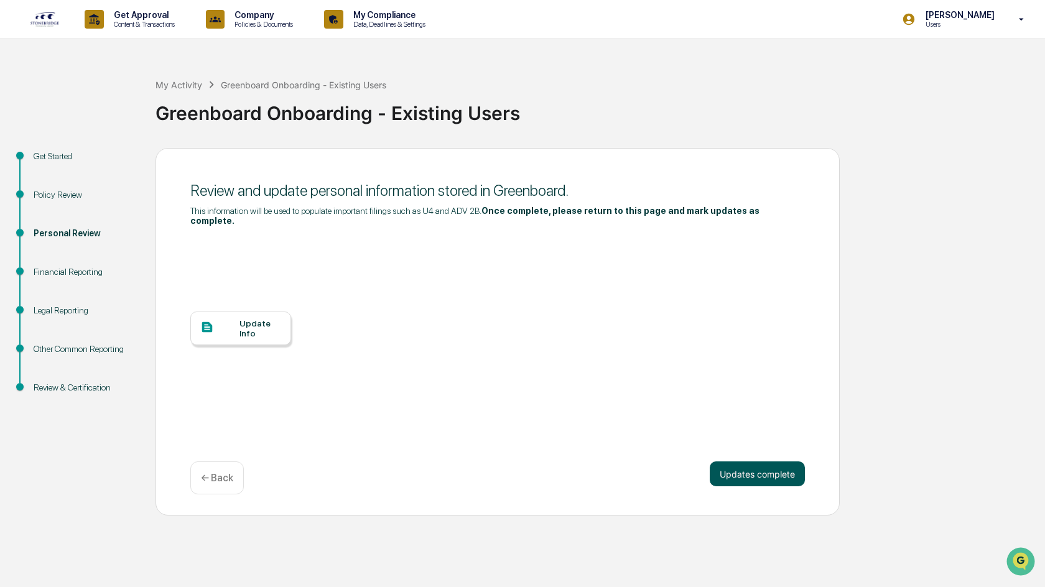
click at [421, 254] on button "Updates complete" at bounding box center [757, 474] width 95 height 25
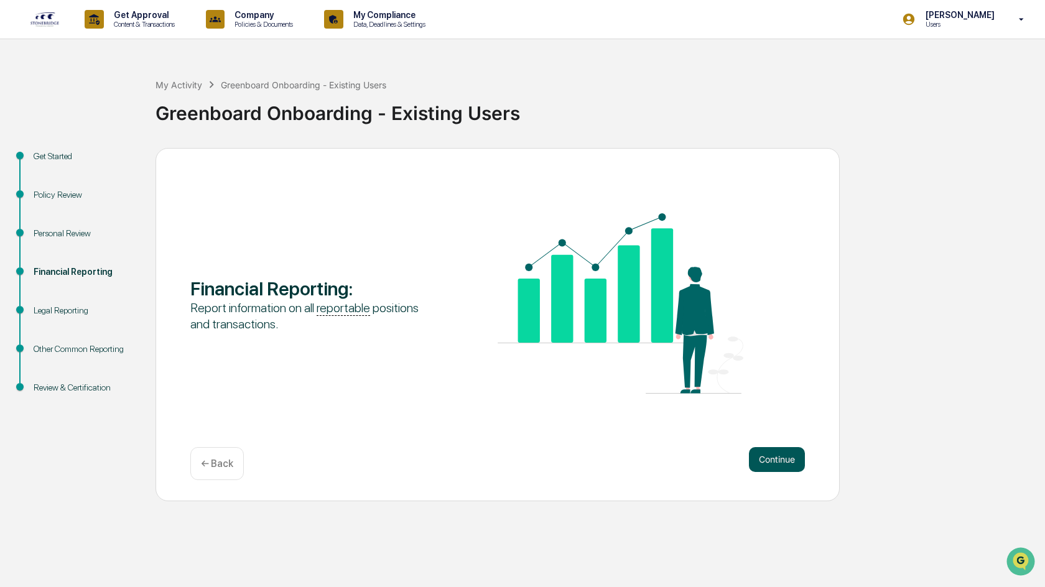
click at [421, 254] on button "Continue" at bounding box center [777, 459] width 56 height 25
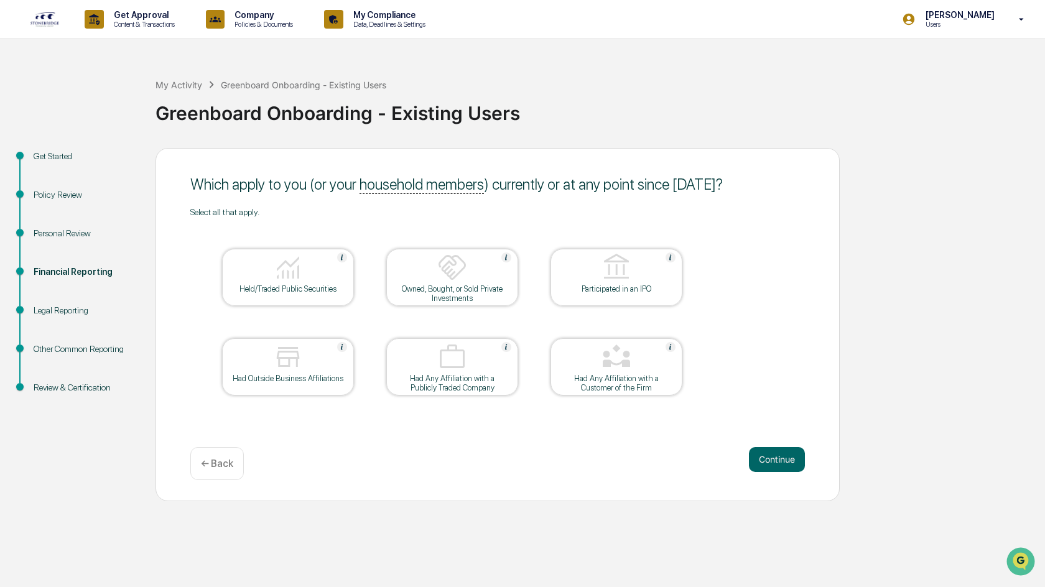
click at [421, 254] on div at bounding box center [452, 269] width 124 height 32
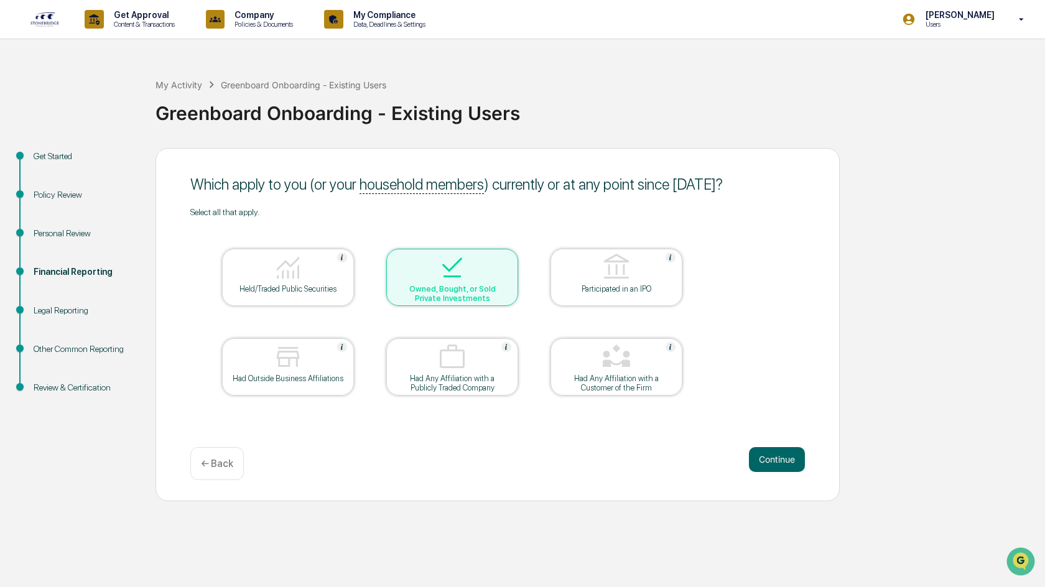
click at [285, 254] on img at bounding box center [288, 268] width 30 height 30
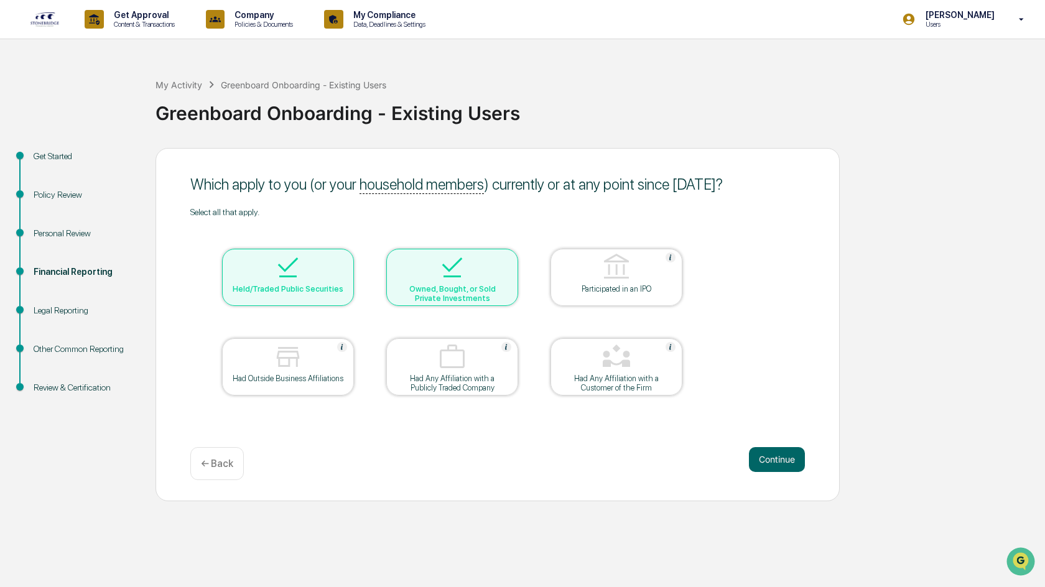
click at [302, 254] on img at bounding box center [288, 357] width 30 height 30
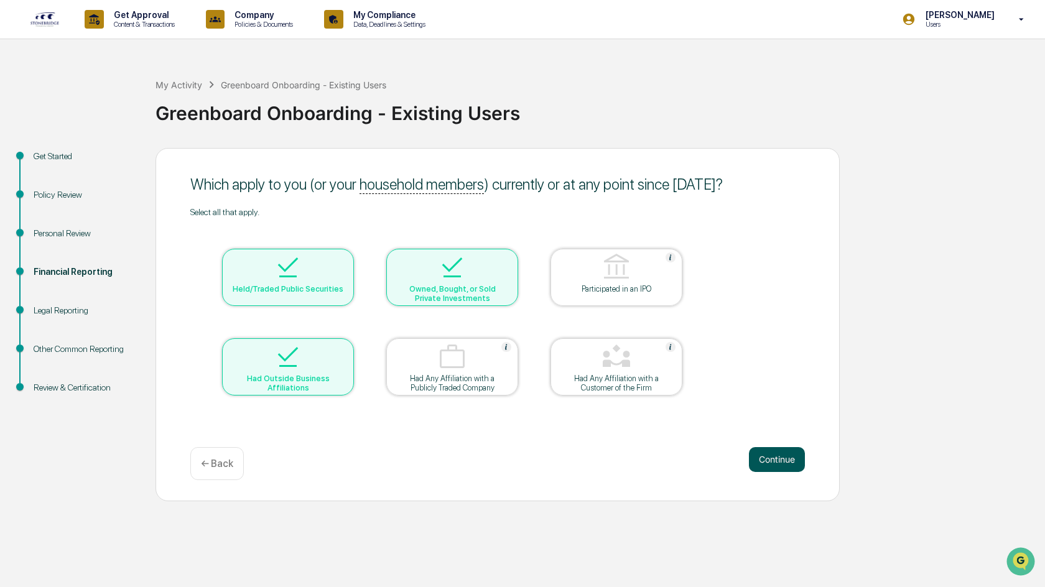
click at [421, 254] on button "Continue" at bounding box center [777, 459] width 56 height 25
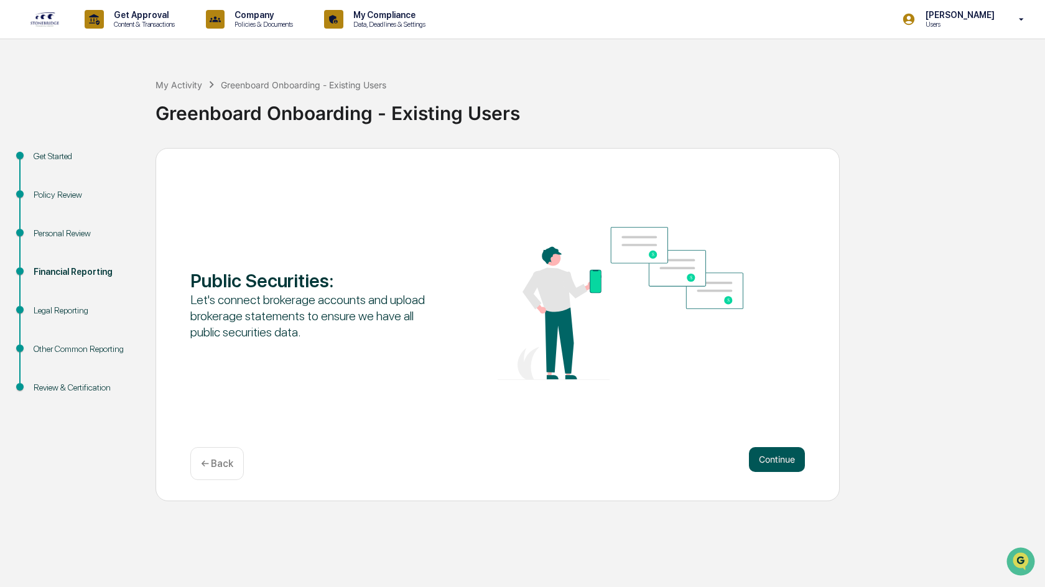
click at [421, 254] on button "Continue" at bounding box center [777, 459] width 56 height 25
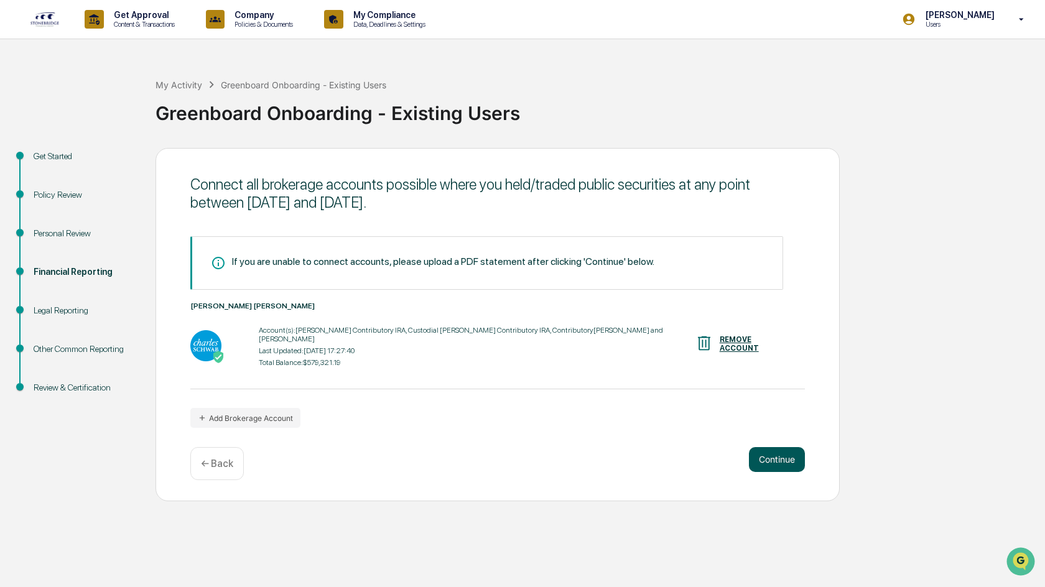
click at [421, 254] on button "Continue" at bounding box center [777, 459] width 56 height 25
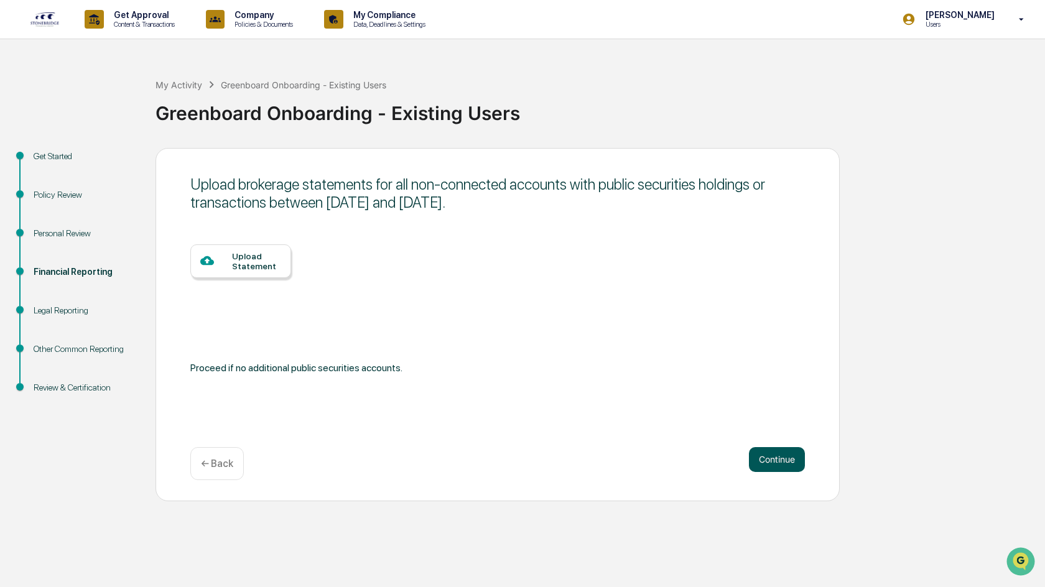
click at [421, 254] on button "Continue" at bounding box center [777, 459] width 56 height 25
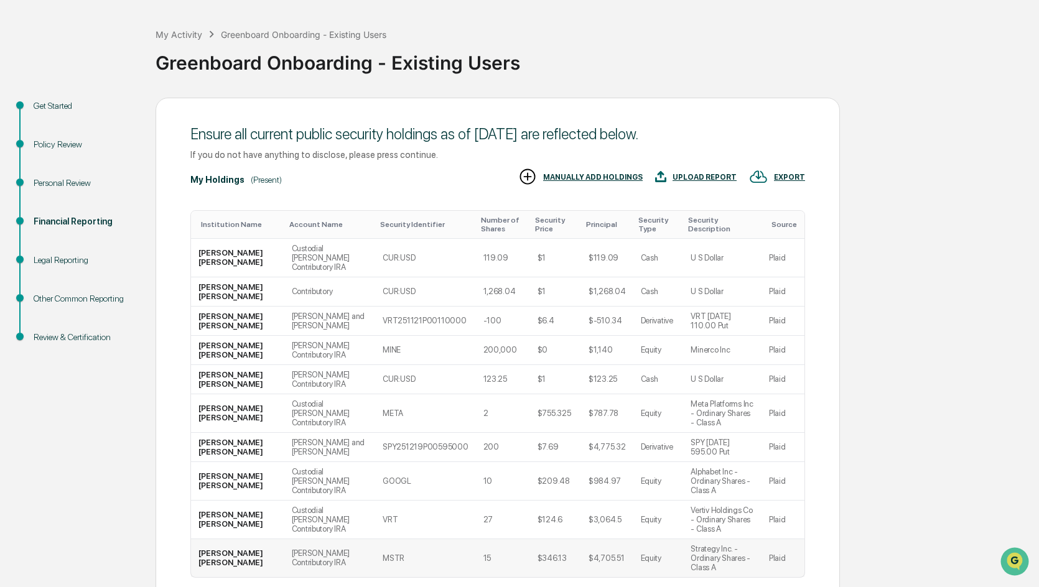
scroll to position [103, 0]
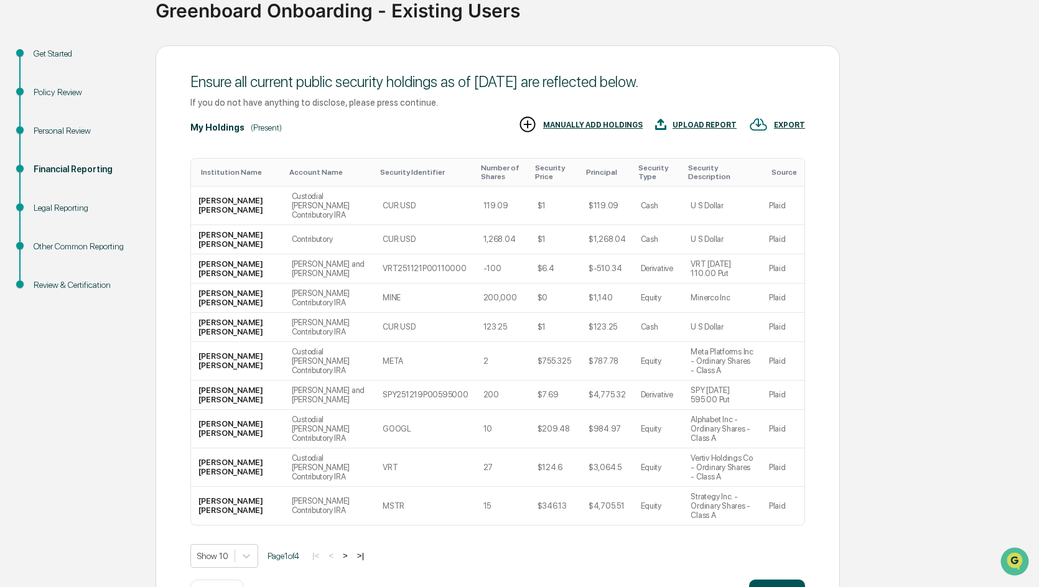
click at [421, 254] on button "Continue" at bounding box center [777, 592] width 56 height 25
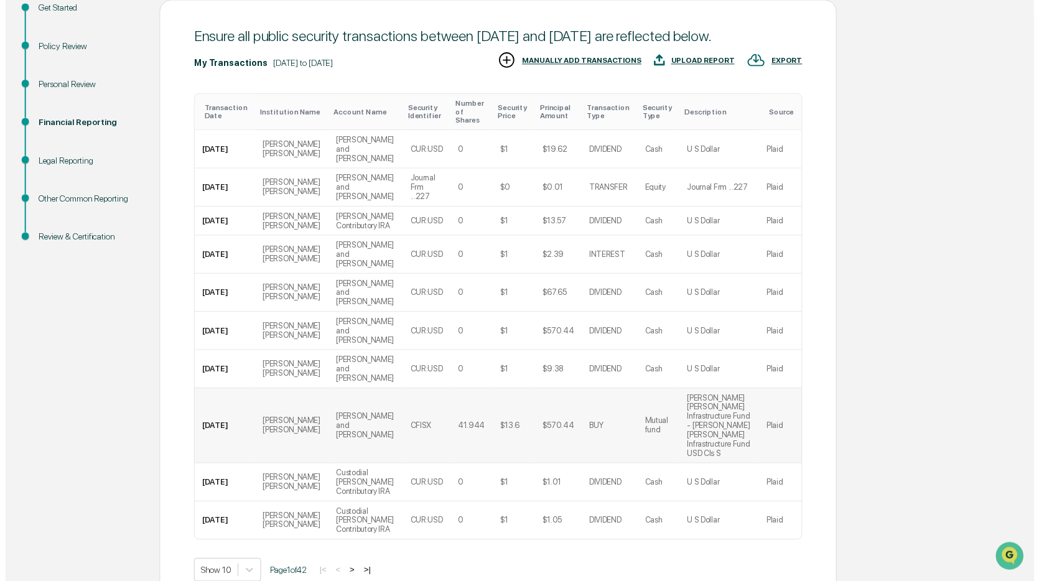
scroll to position [149, 0]
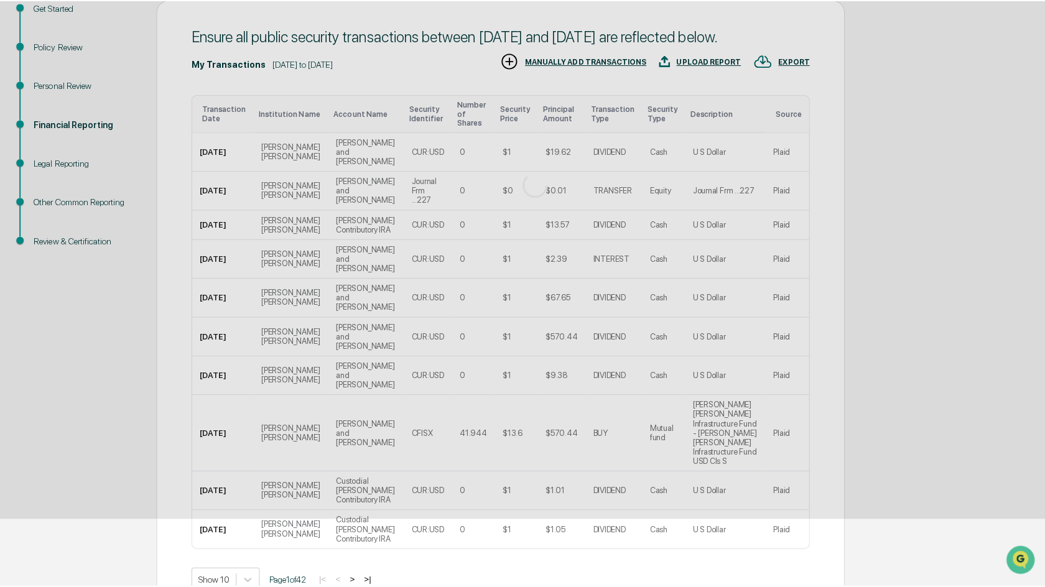
scroll to position [0, 0]
